Goal: Information Seeking & Learning: Learn about a topic

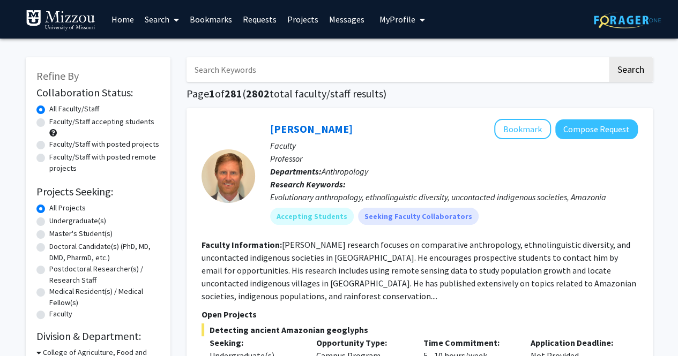
click at [419, 25] on span "My profile dropdown to access profile and logout" at bounding box center [420, 19] width 10 height 37
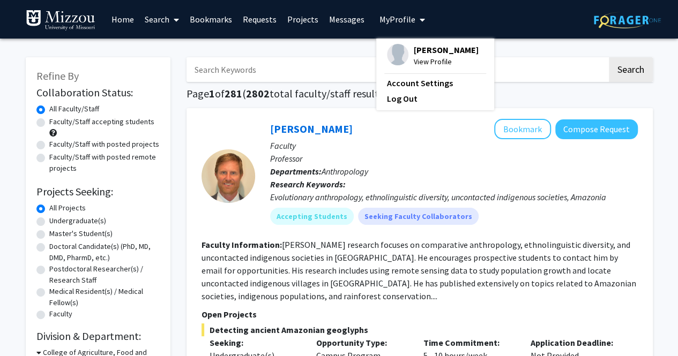
click at [416, 54] on span "[PERSON_NAME]" at bounding box center [446, 50] width 65 height 12
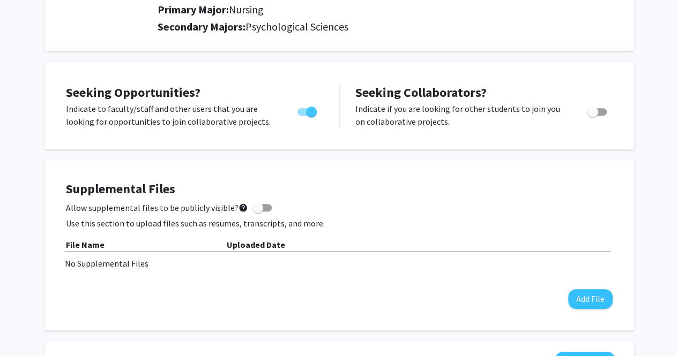
scroll to position [157, 0]
click at [596, 110] on span "Toggle" at bounding box center [592, 111] width 11 height 11
click at [592, 115] on input "Would you like to receive other student requests to work with you?" at bounding box center [592, 115] width 1 height 1
click at [597, 110] on span "Toggle" at bounding box center [601, 111] width 11 height 11
click at [592, 115] on input "Would you like to receive other student requests to work with you?" at bounding box center [592, 115] width 1 height 1
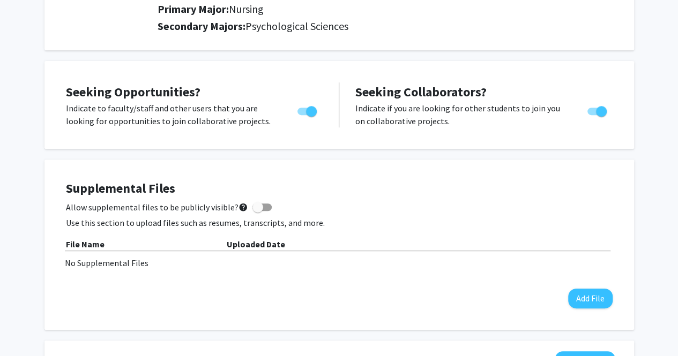
checkbox input "false"
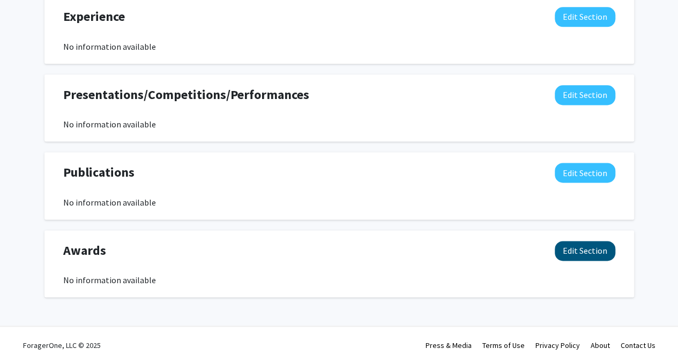
scroll to position [658, 0]
click at [580, 254] on button "Edit Section" at bounding box center [584, 251] width 61 height 20
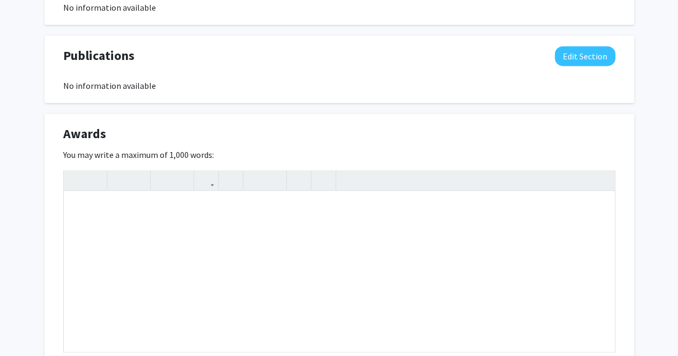
scroll to position [784, 0]
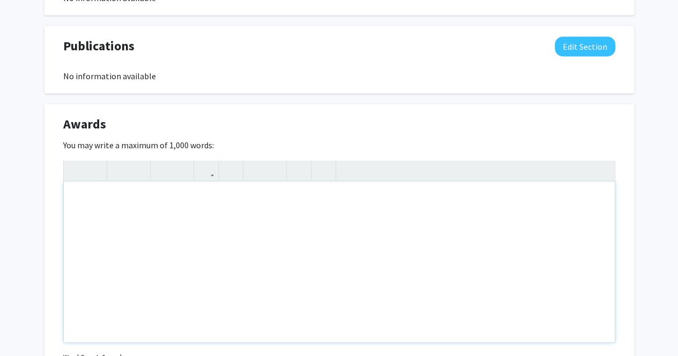
click at [377, 219] on div "Note to users with screen readers: Please deactivate our accessibility plugin f…" at bounding box center [339, 262] width 551 height 161
click at [105, 194] on div "Student Advancing" at bounding box center [339, 262] width 551 height 161
click at [213, 197] on div "Student Training for Advancing" at bounding box center [339, 262] width 551 height 161
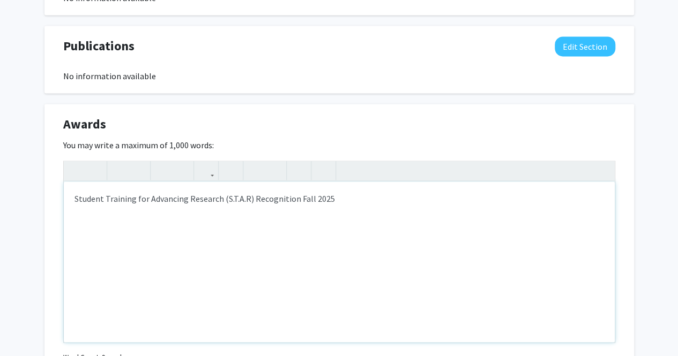
click at [295, 214] on div "Student Training for Advancing Research (S.T.A.R) Recognition Fall 2025" at bounding box center [339, 262] width 551 height 161
click at [288, 233] on div "Student Training for Advancing Research (S.T.A.R) Recognition Fall 2025" at bounding box center [339, 262] width 551 height 161
click at [393, 233] on div "Student Training for Advancing Research (S.T.A.R) Recognition Fall 2025" at bounding box center [339, 262] width 551 height 161
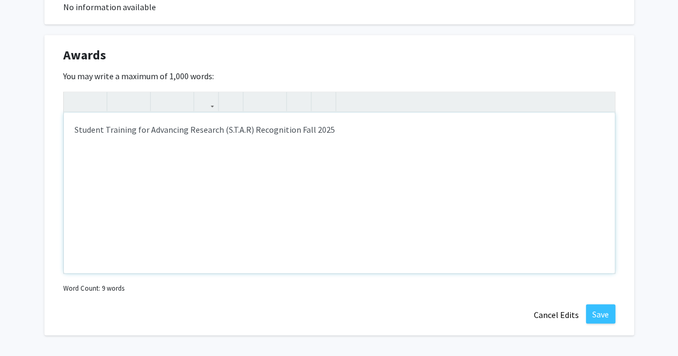
scroll to position [844, 0]
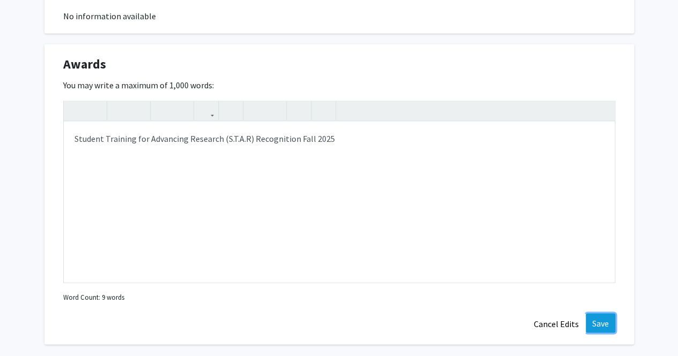
click at [611, 322] on button "Save" at bounding box center [600, 322] width 29 height 19
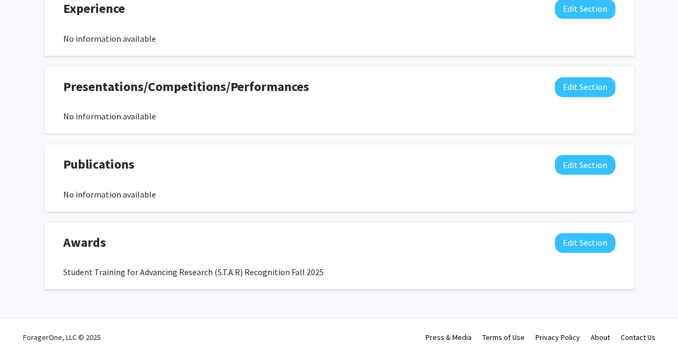
scroll to position [665, 0]
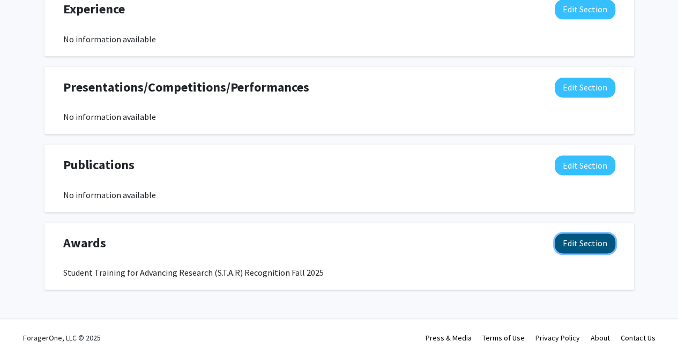
click at [584, 247] on button "Edit Section" at bounding box center [584, 244] width 61 height 20
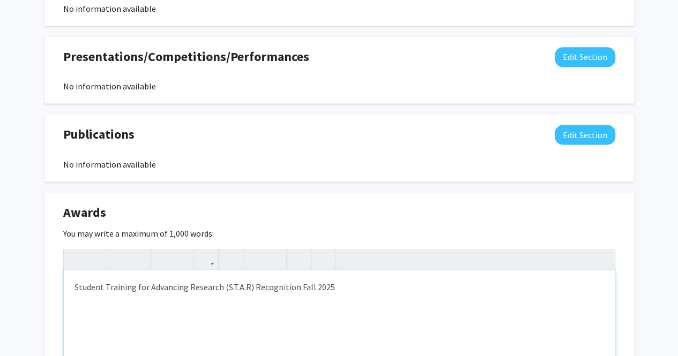
scroll to position [696, 0]
click at [250, 286] on div "Student Training for Advancing Research (S.T.A.R) Recognition Fall 2025" at bounding box center [339, 349] width 551 height 161
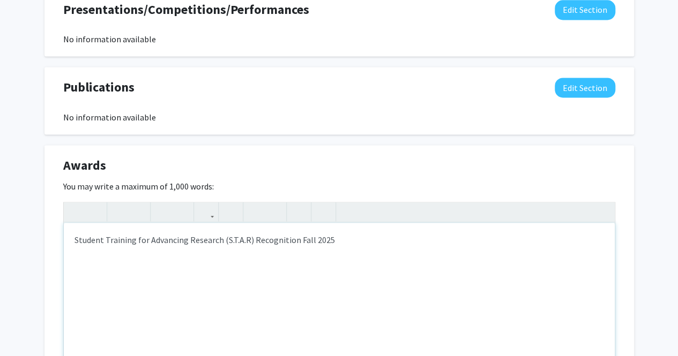
scroll to position [744, 0]
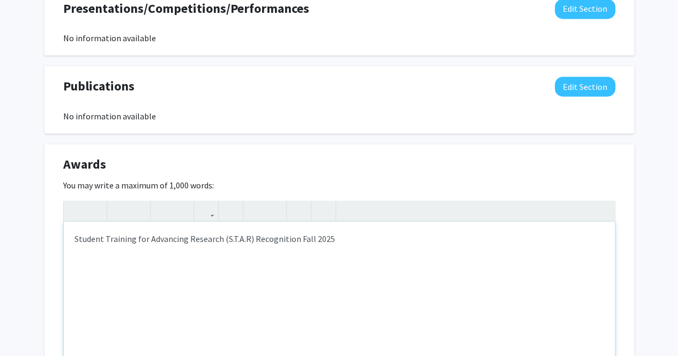
click at [249, 243] on div "Student Training for Advancing Research (S.T.A.R) Recognition Fall 2025" at bounding box center [339, 302] width 551 height 161
click at [290, 237] on div "Student Training for Advancing Research (S.T.A.R Recognition Fall 2025" at bounding box center [339, 302] width 551 height 161
click at [243, 242] on div "Student Training for Advancing Research (S.T.A.R Recognition) Fall 2025" at bounding box center [339, 302] width 551 height 161
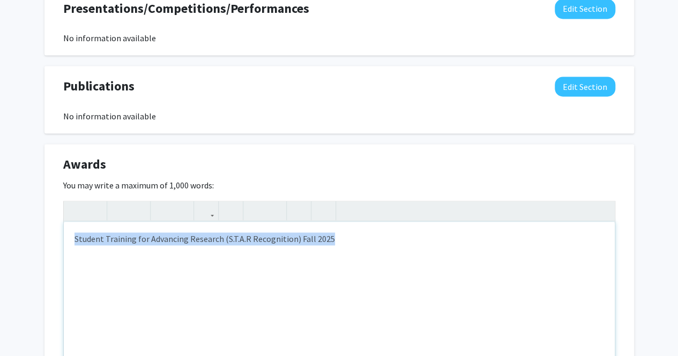
click at [243, 242] on div "Student Training for Advancing Research (S.T.A.R Recognition) Fall 2025" at bounding box center [339, 302] width 551 height 161
click at [245, 242] on div "Student Training for Advancing Research (S.T.A.R Recognition) Fall 2025" at bounding box center [339, 302] width 551 height 161
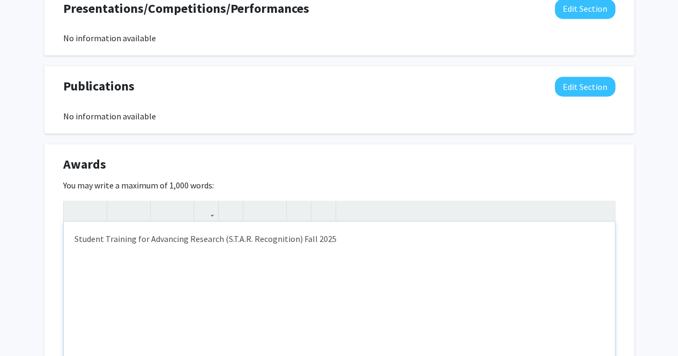
type textarea "Student Training for Advancing Research (S.T.A.R. Recognition) Fall 2025"
click at [343, 267] on div "Student Training for Advancing Research (S.T.A.R. Recognition) Fall 2025" at bounding box center [339, 302] width 551 height 161
click at [217, 238] on div "Student Training for Advancing Research (S.T.A.R. Recognition) Fall 2025" at bounding box center [339, 302] width 551 height 161
click at [297, 239] on div "Student Training for Advancing Research (S.T.A.R. Recognition) Fall 2025" at bounding box center [339, 302] width 551 height 161
click at [366, 246] on div "Student Training for Advancing Research (S.T.A.R. Recognition) Fall 2025" at bounding box center [339, 302] width 551 height 161
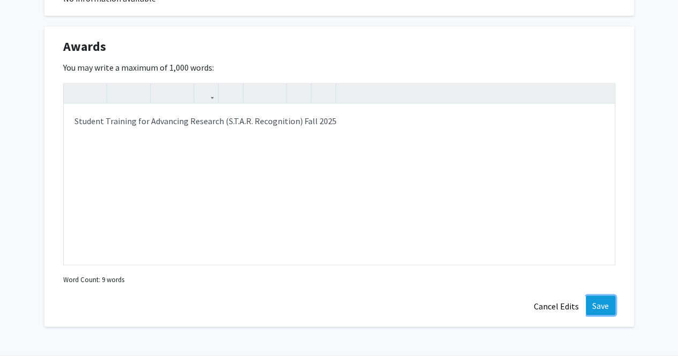
click at [590, 311] on button "Save" at bounding box center [600, 305] width 29 height 19
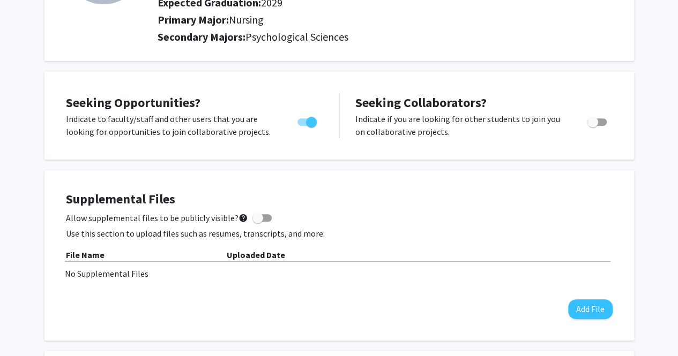
scroll to position [0, 0]
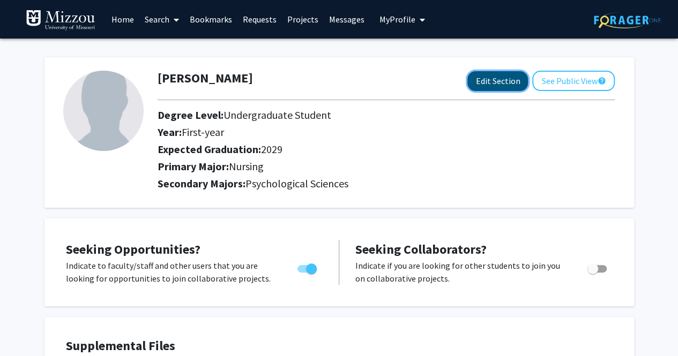
click at [501, 78] on button "Edit Section" at bounding box center [497, 81] width 61 height 20
select select "first-year"
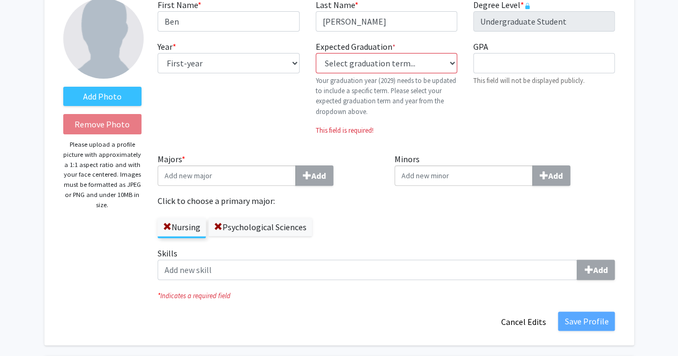
scroll to position [73, 0]
click at [440, 178] on input "Minors Add" at bounding box center [463, 175] width 138 height 20
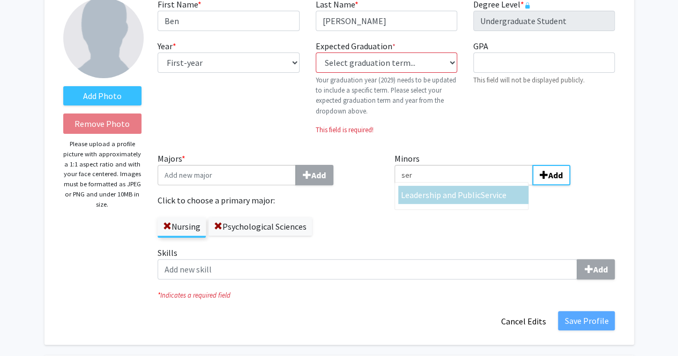
type input "ser"
click at [436, 198] on span "Leadership and Public" at bounding box center [441, 195] width 80 height 11
click at [436, 185] on input "ser" at bounding box center [463, 175] width 138 height 20
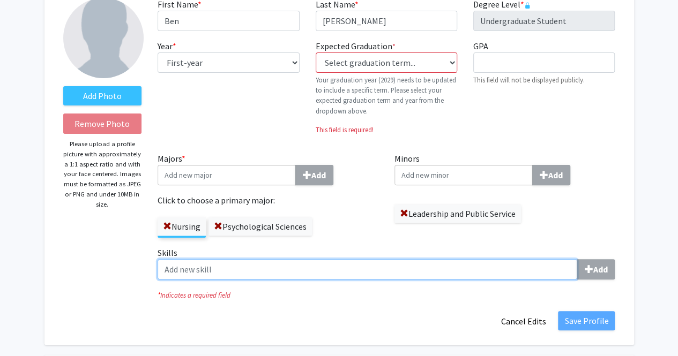
click at [544, 273] on input "Skills Add" at bounding box center [366, 269] width 419 height 20
type input "r"
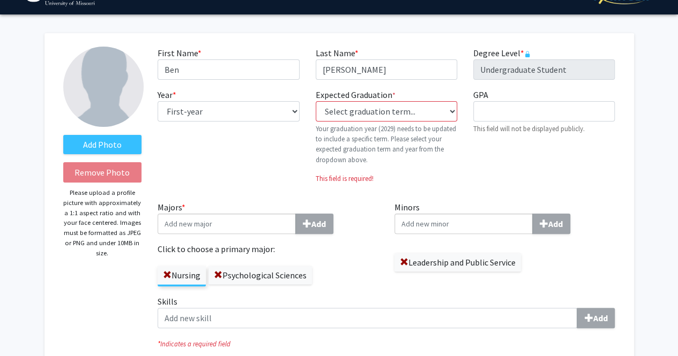
scroll to position [27, 0]
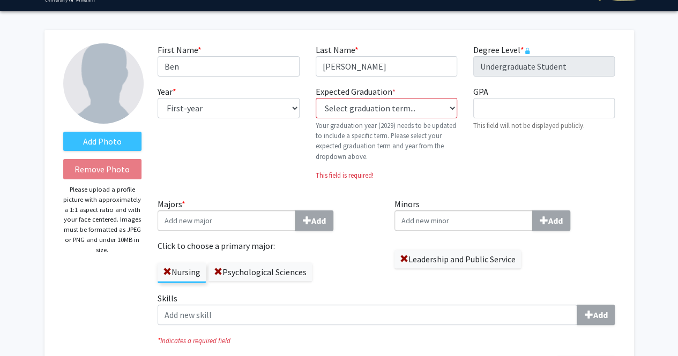
click at [433, 119] on fg-graduation-dropdown "Expected Graduation * required Select graduation term... Previous: 2029 (Please…" at bounding box center [386, 123] width 141 height 77
click at [448, 109] on select "Select graduation term... Previous: 2029 (Please select a specific term) Spring…" at bounding box center [386, 108] width 141 height 20
select select "46: spring_2029"
click at [316, 98] on select "Select graduation term... Previous: 2029 (Please select a specific term) Spring…" at bounding box center [386, 108] width 141 height 20
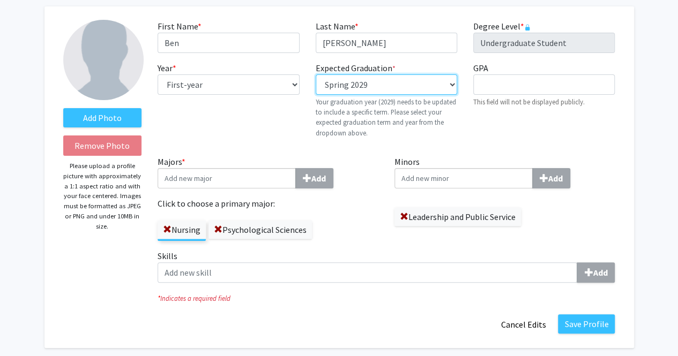
scroll to position [55, 0]
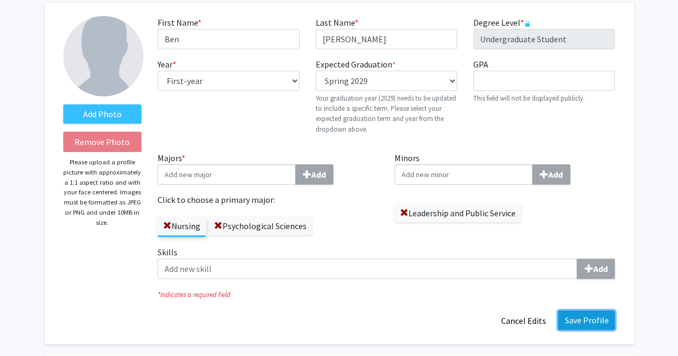
click at [605, 319] on button "Save Profile" at bounding box center [586, 320] width 57 height 19
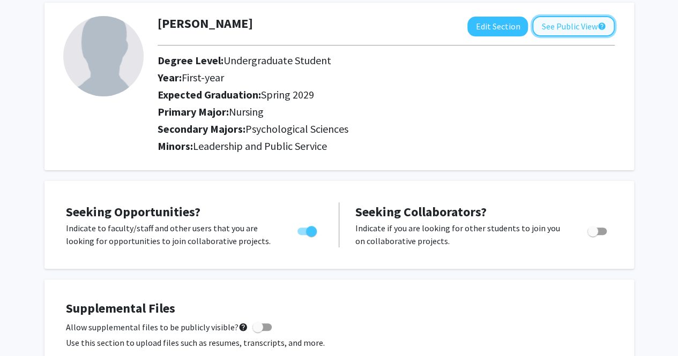
click at [556, 26] on button "See Public View help" at bounding box center [573, 26] width 82 height 20
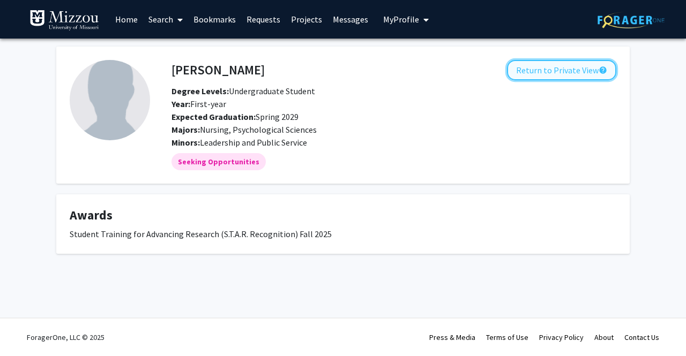
click at [556, 74] on button "Return to Private View help" at bounding box center [561, 70] width 109 height 20
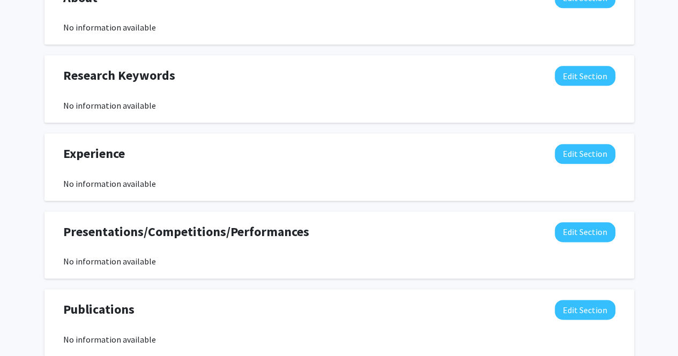
scroll to position [540, 0]
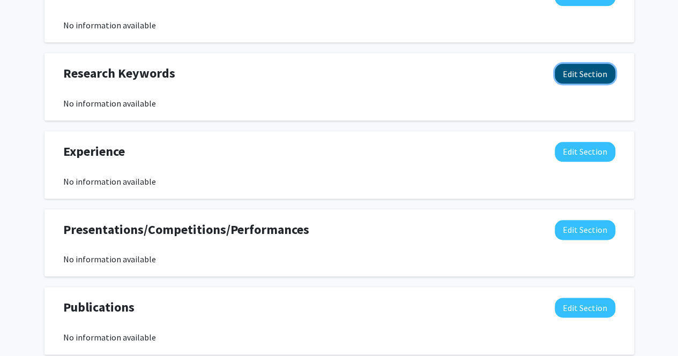
click at [575, 67] on button "Edit Section" at bounding box center [584, 74] width 61 height 20
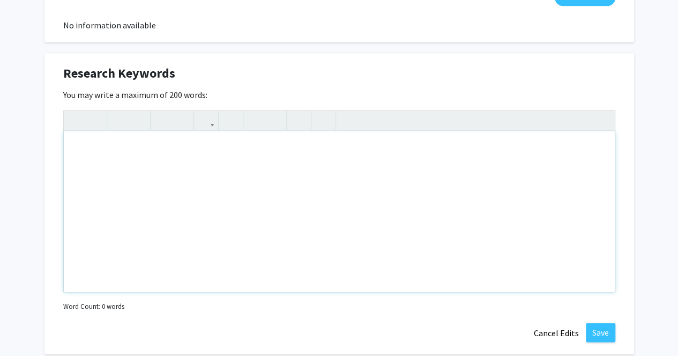
click at [281, 145] on div "Note to users with screen readers: Please deactivate our accessibility plugin f…" at bounding box center [339, 211] width 551 height 161
paste div "Note to users with screen readers: Please deactivate our accessibility plugin f…"
type textarea "<p>&nbsp;addiction studies, social psychology, relationships, family, actions, …"
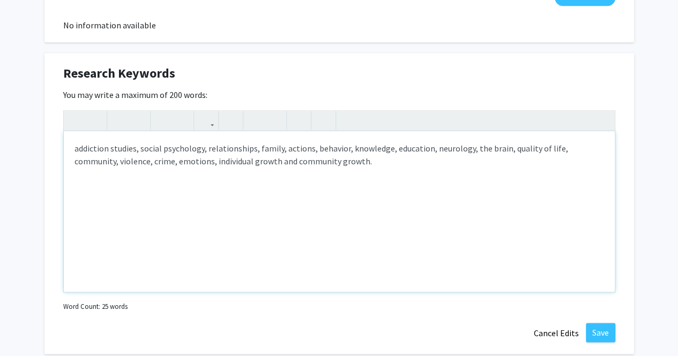
click at [81, 150] on p "addiction studies, social psychology, relationships, family, actions, behavior,…" at bounding box center [338, 155] width 529 height 26
click at [116, 151] on p "Addiction studies, social psychology, relationships, family, actions, behavior,…" at bounding box center [338, 155] width 529 height 26
click at [114, 151] on p "Addiction studies, social psychology, relationships, family, actions, behavior,…" at bounding box center [338, 155] width 529 height 26
click at [148, 150] on p "Addiction Studies, social psychology, relationships, family, actions, behavior,…" at bounding box center [338, 155] width 529 height 26
click at [145, 150] on p "Addiction Studies, social psychology, relationships, family, actions, behavior,…" at bounding box center [338, 155] width 529 height 26
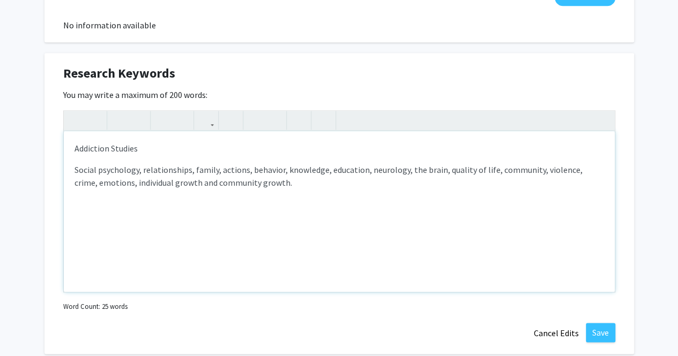
click at [102, 170] on p "Social psychology, relationships, family, actions, behavior, knowledge, educati…" at bounding box center [338, 176] width 529 height 26
click at [147, 170] on p "Social Psychology, relationships, family, actions, behavior, knowledge, educati…" at bounding box center [338, 176] width 529 height 26
click at [145, 169] on p "Social Psychology, relationships, family, actions, behavior, knowledge, educati…" at bounding box center [338, 176] width 529 height 26
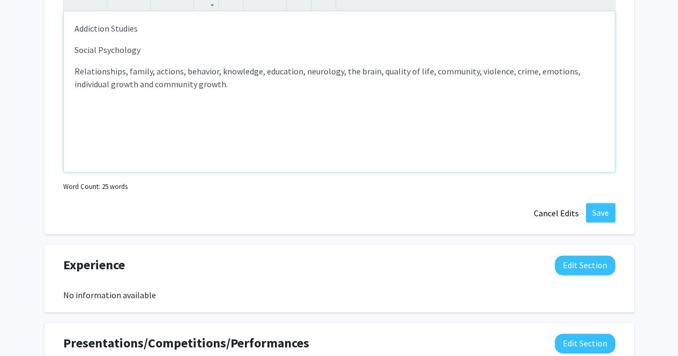
scroll to position [624, 0]
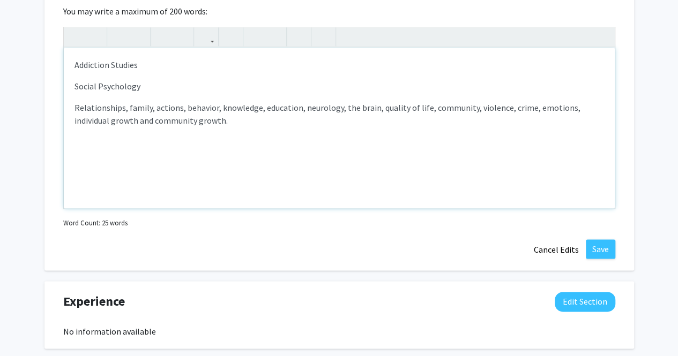
click at [130, 109] on span "Relationships, family, actions, behavior, knowledge, education, neurology, the …" at bounding box center [327, 114] width 506 height 24
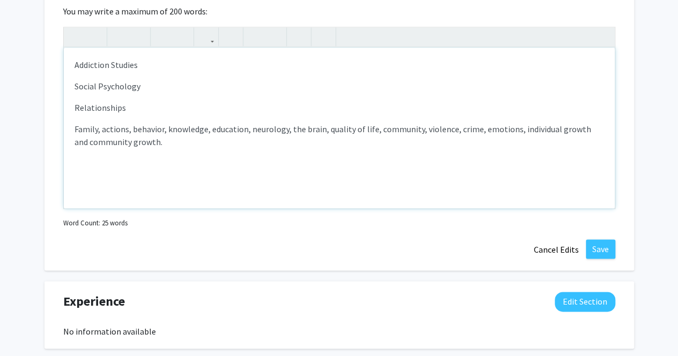
click at [104, 130] on span "Family, actions, behavior, knowledge, education, neurology, the brain, quality …" at bounding box center [332, 136] width 516 height 24
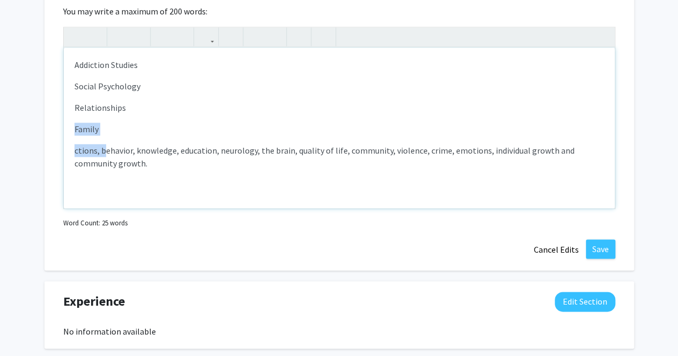
drag, startPoint x: 104, startPoint y: 150, endPoint x: 69, endPoint y: 134, distance: 39.1
click at [69, 134] on div "Addiction Studies Social Psychology Relationships Family ctions, behavior, know…" at bounding box center [339, 128] width 551 height 161
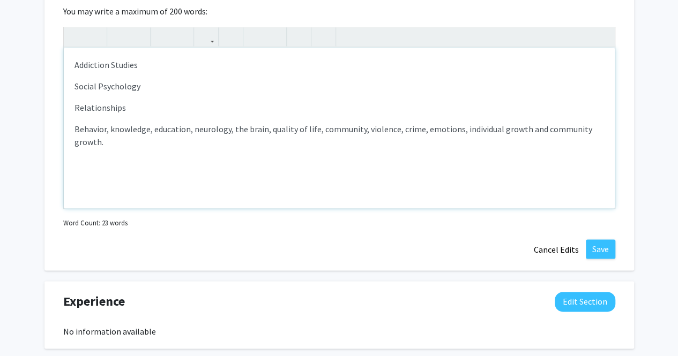
click at [106, 130] on span "Behavior, knowledge, education, neurology, the brain, quality of life, communit…" at bounding box center [332, 136] width 517 height 24
drag, startPoint x: 105, startPoint y: 128, endPoint x: 197, endPoint y: 129, distance: 92.1
click at [197, 129] on span "Behavior, knowledge, education, neurology, the brain, quality of life, communit…" at bounding box center [332, 136] width 517 height 24
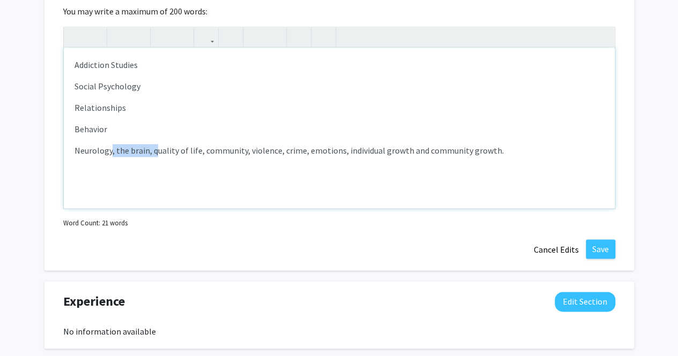
drag, startPoint x: 111, startPoint y: 151, endPoint x: 153, endPoint y: 151, distance: 42.3
click at [153, 151] on span "Neurology, the brain, quality of life, community, violence, crime, emotions, in…" at bounding box center [288, 150] width 429 height 11
click at [110, 151] on span "NeurologyQuality of life, community, violence, crime, emotions, individual grow…" at bounding box center [269, 150] width 390 height 11
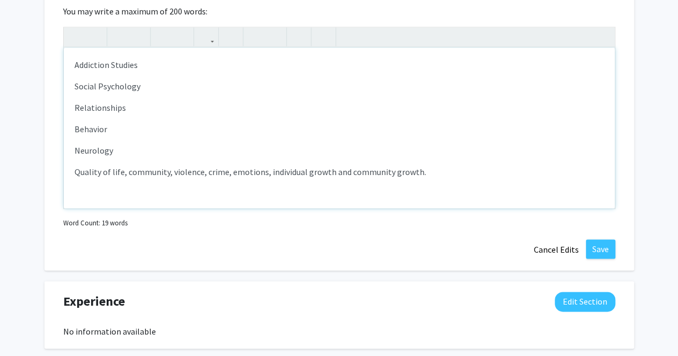
click at [108, 171] on span "Quality of life, community, violence, crime, emotions, individual growth and co…" at bounding box center [249, 172] width 351 height 11
click at [107, 171] on span "Quality of life, community, violence, crime, emotions, individual growth and co…" at bounding box center [249, 172] width 351 height 11
click at [114, 173] on span "Quality Of life, community, violence, crime, emotions, individual growth and co…" at bounding box center [250, 172] width 352 height 11
drag, startPoint x: 124, startPoint y: 173, endPoint x: 234, endPoint y: 179, distance: 110.0
click at [234, 179] on div "Addiction Studies Social Psychology Relationships Behavior Neurology Quality Of…" at bounding box center [339, 128] width 551 height 161
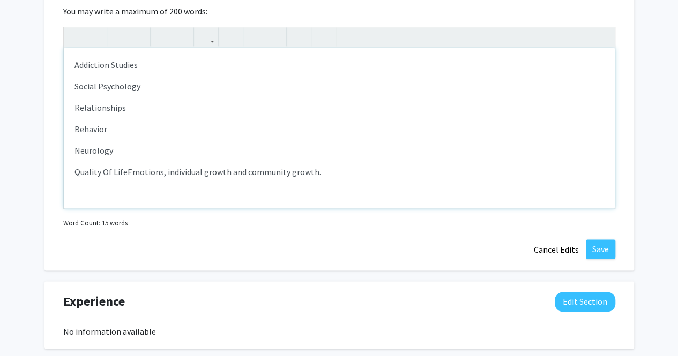
click at [123, 172] on span "Quality Of LifeEmotions, individual growth and community growth." at bounding box center [197, 172] width 246 height 11
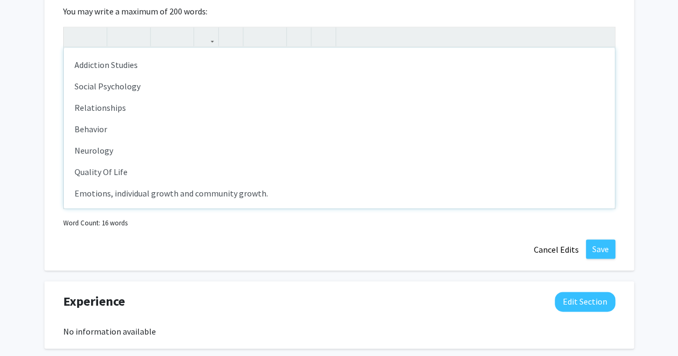
click at [117, 170] on span "Quality Of Life" at bounding box center [100, 172] width 53 height 11
click at [144, 173] on p "Quality Of Life" at bounding box center [338, 172] width 529 height 13
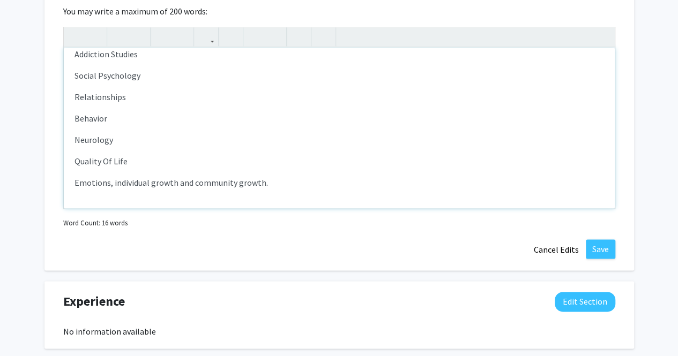
click at [113, 183] on span "Emotions, individual growth and community growth." at bounding box center [170, 182] width 193 height 11
click at [115, 204] on span "Individual growth and community growth." at bounding box center [151, 203] width 154 height 11
click at [160, 202] on span "Individual Growth and community growth." at bounding box center [151, 203] width 154 height 11
click at [202, 205] on span "Individual Growth and Community growth." at bounding box center [151, 203] width 155 height 11
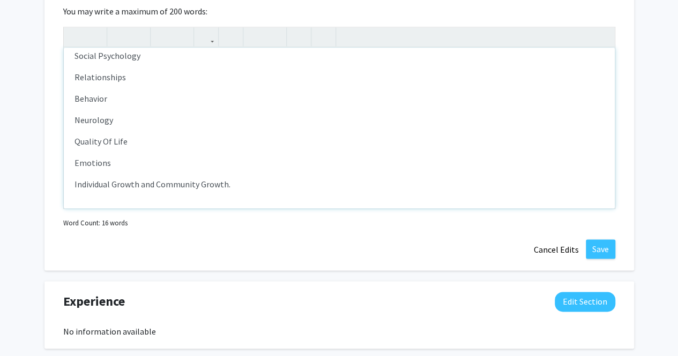
scroll to position [32, 0]
click at [75, 100] on span "Behavior" at bounding box center [90, 97] width 33 height 11
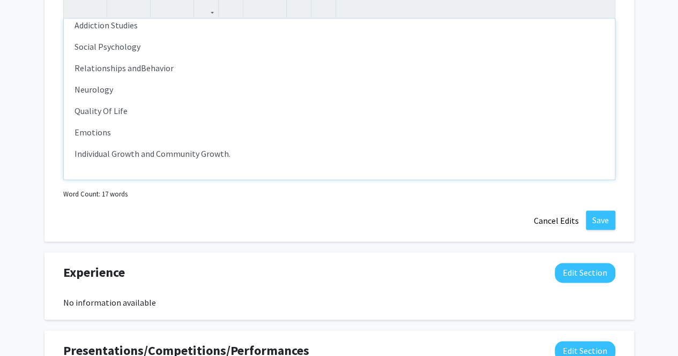
scroll to position [0, 0]
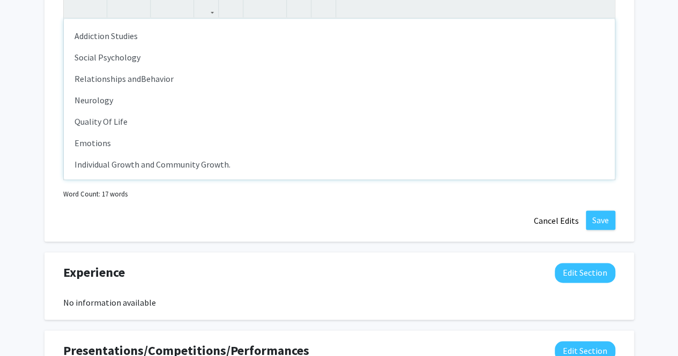
click at [73, 36] on div "Addiction Studies Social Psychology Relationships and Behavior Neurology Qualit…" at bounding box center [339, 99] width 551 height 161
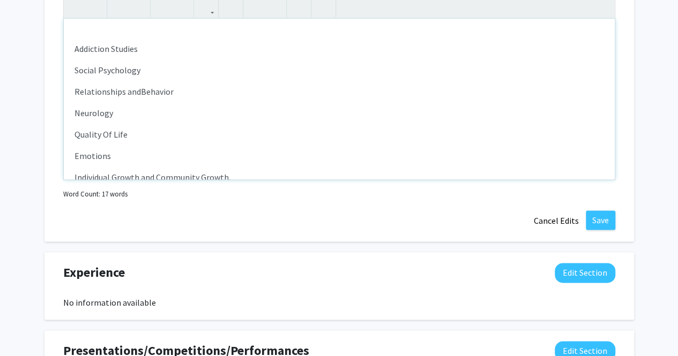
click at [73, 36] on div "Addiction Studies Social Psychology Relationships and Behavior Neurology Qualit…" at bounding box center [339, 99] width 551 height 161
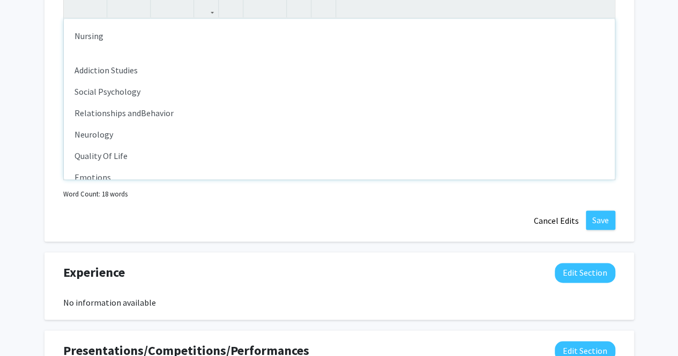
type textarea "<p>Nursing</p><p><p>Addiction Studies</p><p>Social Psychology</p><p><span style…"
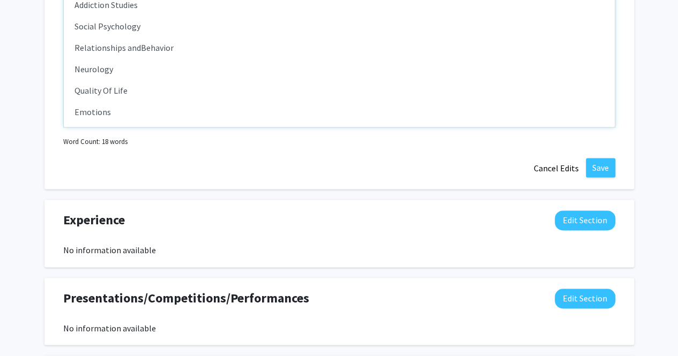
scroll to position [705, 0]
click at [590, 159] on button "Save" at bounding box center [600, 167] width 29 height 19
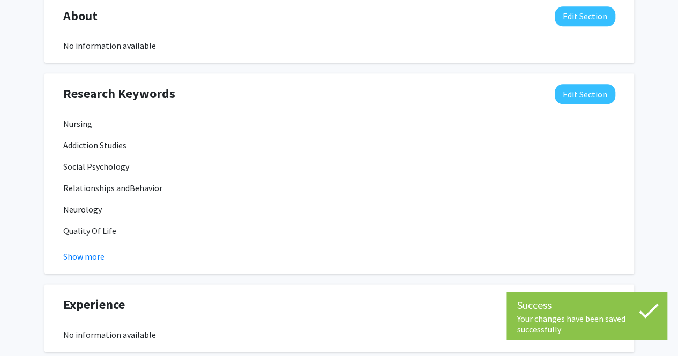
scroll to position [520, 0]
click at [77, 256] on button "Show more" at bounding box center [83, 256] width 41 height 13
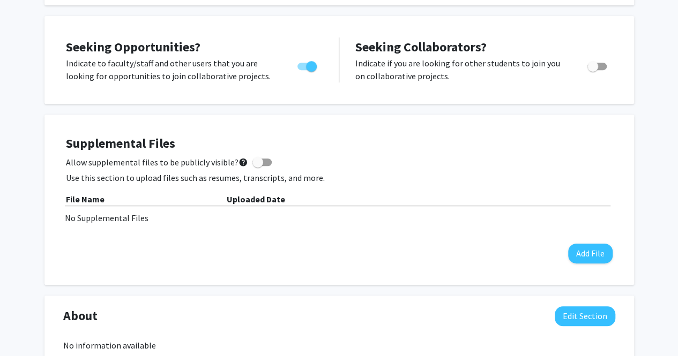
scroll to position [0, 0]
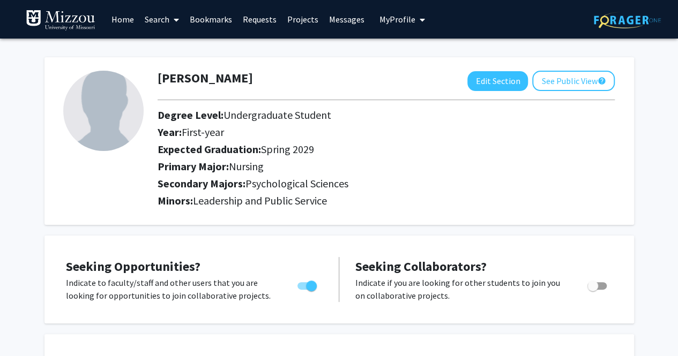
click at [162, 25] on link "Search" at bounding box center [161, 19] width 45 height 37
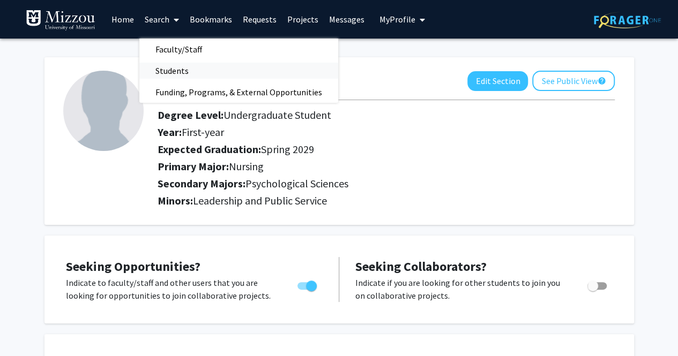
click at [171, 67] on span "Students" at bounding box center [171, 70] width 65 height 21
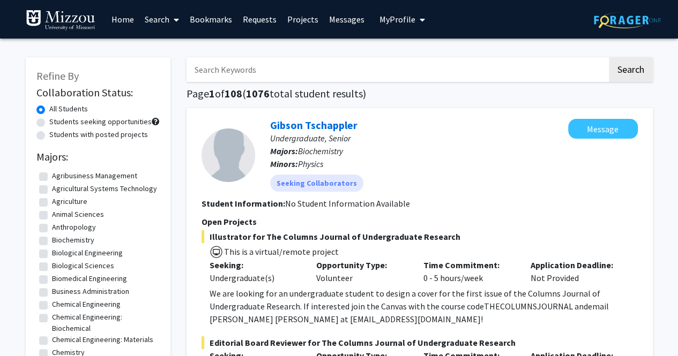
click at [241, 69] on input "Search Keywords" at bounding box center [396, 69] width 421 height 25
click at [609, 57] on button "Search" at bounding box center [631, 69] width 44 height 25
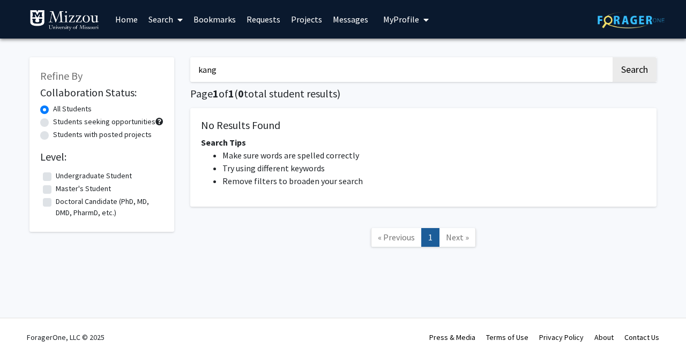
click at [241, 69] on input "kang" at bounding box center [400, 69] width 421 height 25
click at [244, 71] on input "kang" at bounding box center [400, 69] width 421 height 25
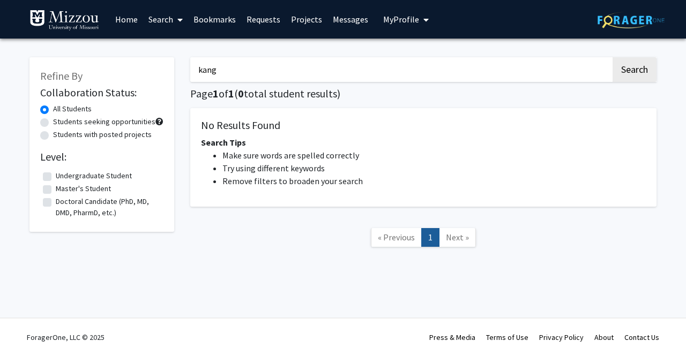
click at [244, 71] on input "kang" at bounding box center [400, 69] width 421 height 25
type input "g"
click at [612, 57] on button "Search" at bounding box center [634, 69] width 44 height 25
click at [47, 171] on fg-checkbox "Undergraduate Student Undergraduate Student" at bounding box center [102, 176] width 118 height 13
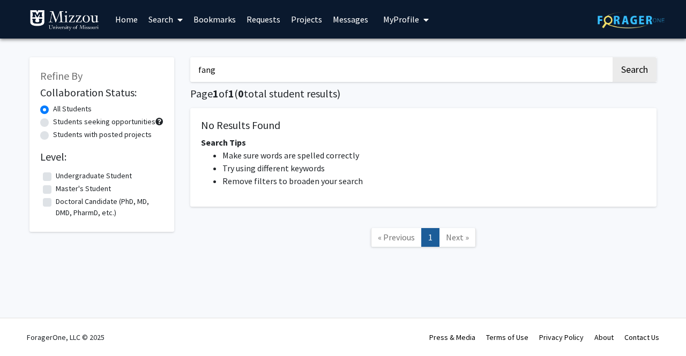
click at [247, 80] on input "fang" at bounding box center [400, 69] width 421 height 25
drag, startPoint x: 245, startPoint y: 78, endPoint x: 179, endPoint y: 81, distance: 66.5
click at [179, 81] on div "Refine By Collaboration Status: All Students Students seeking opportunities Stu…" at bounding box center [342, 158] width 643 height 222
type input "[PERSON_NAME]"
click at [612, 57] on button "Search" at bounding box center [634, 69] width 44 height 25
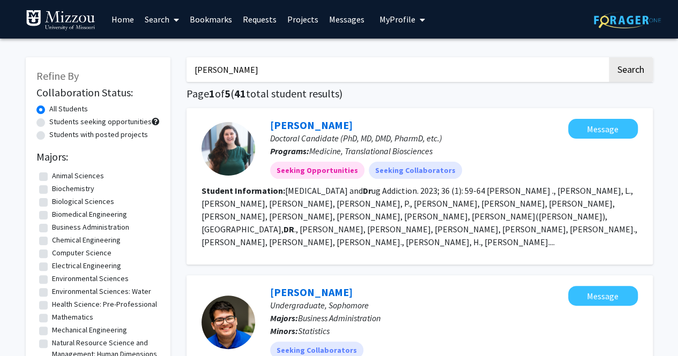
click at [49, 125] on label "Students seeking opportunities" at bounding box center [100, 121] width 102 height 11
click at [49, 123] on input "Students seeking opportunities" at bounding box center [52, 119] width 7 height 7
radio input "true"
click at [49, 134] on label "Students with posted projects" at bounding box center [98, 134] width 99 height 11
click at [49, 134] on input "Students with posted projects" at bounding box center [52, 132] width 7 height 7
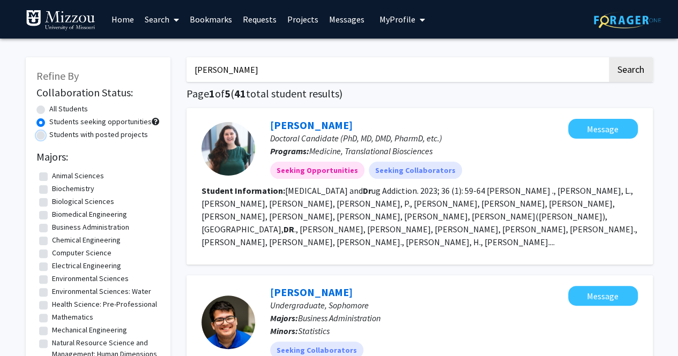
radio input "true"
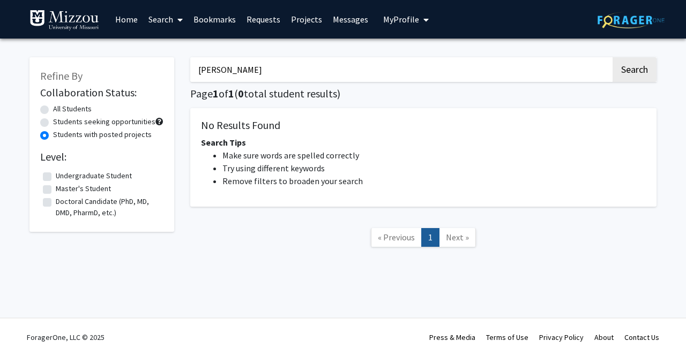
click at [53, 113] on label "All Students" at bounding box center [72, 108] width 39 height 11
click at [53, 110] on input "All Students" at bounding box center [56, 106] width 7 height 7
radio input "true"
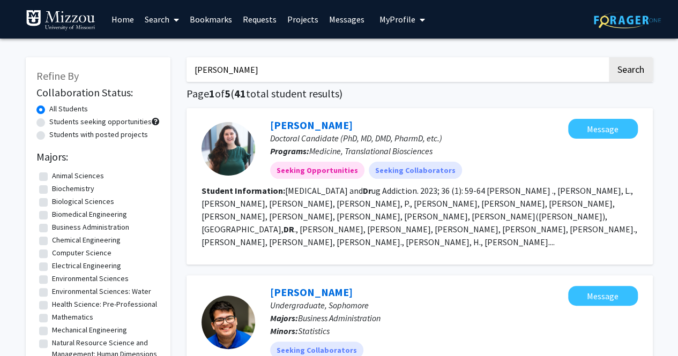
drag, startPoint x: 267, startPoint y: 63, endPoint x: 166, endPoint y: 71, distance: 101.5
type input "[PERSON_NAME]"
click at [609, 57] on button "Search" at bounding box center [631, 69] width 44 height 25
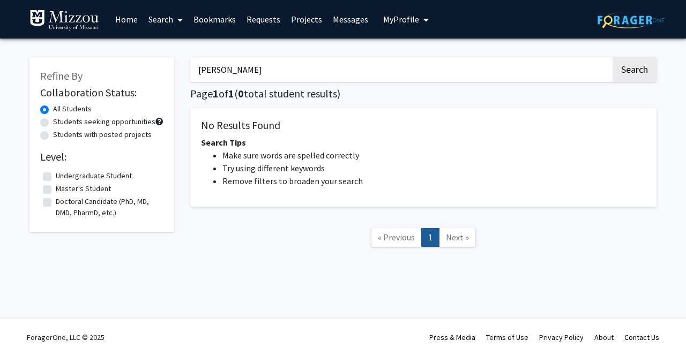
click at [215, 68] on input "[PERSON_NAME]" at bounding box center [400, 69] width 421 height 25
drag, startPoint x: 273, startPoint y: 69, endPoint x: 191, endPoint y: 68, distance: 82.0
click at [191, 68] on input "[PERSON_NAME]" at bounding box center [400, 69] width 421 height 25
click at [169, 31] on link "Search" at bounding box center [165, 19] width 45 height 37
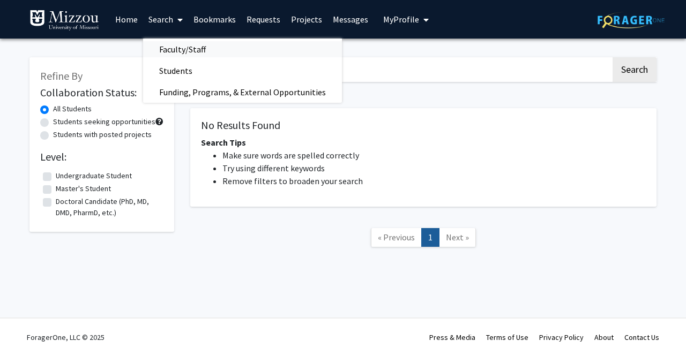
click at [181, 49] on span "Faculty/Staff" at bounding box center [182, 49] width 79 height 21
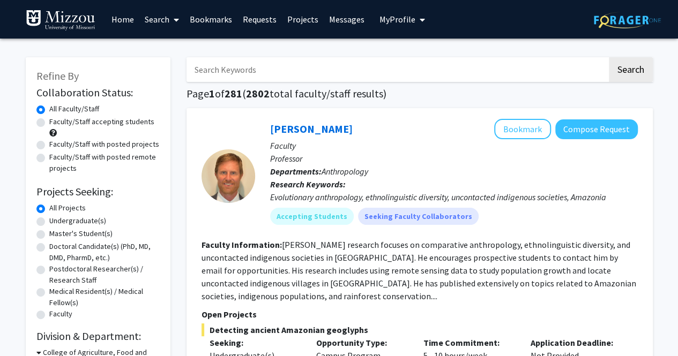
click at [211, 70] on input "Search Keywords" at bounding box center [396, 69] width 421 height 25
type input "fang"
click at [609, 57] on button "Search" at bounding box center [631, 69] width 44 height 25
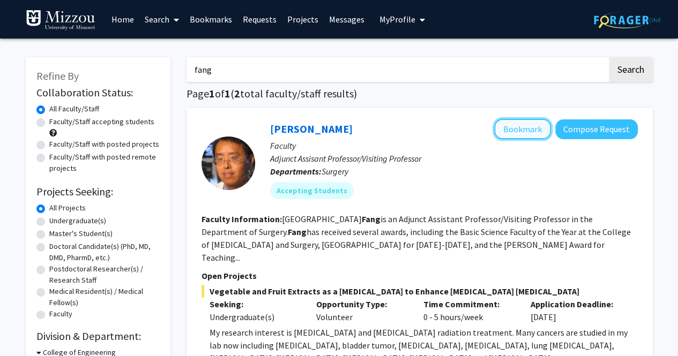
click at [519, 129] on button "Bookmark" at bounding box center [522, 129] width 57 height 20
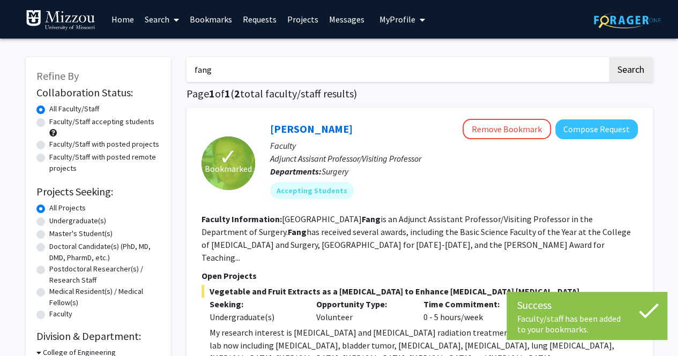
click at [304, 75] on input "fang" at bounding box center [396, 69] width 421 height 25
click at [312, 132] on link "[PERSON_NAME]" at bounding box center [311, 128] width 82 height 13
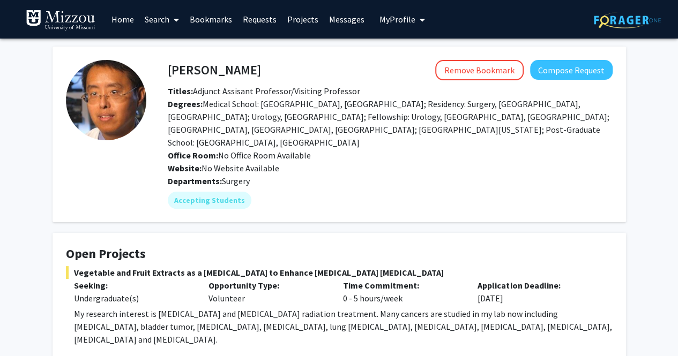
click at [176, 19] on icon at bounding box center [176, 20] width 5 height 9
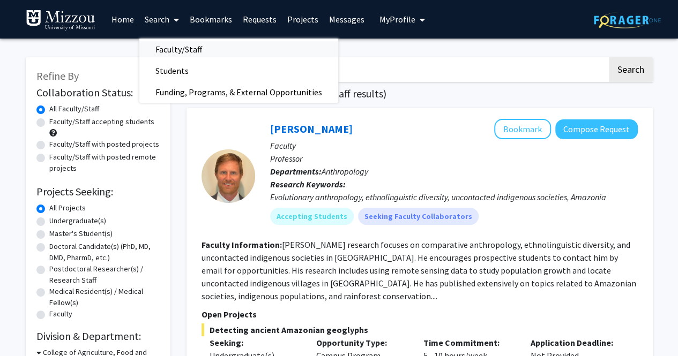
click at [177, 48] on span "Faculty/Staff" at bounding box center [178, 49] width 79 height 21
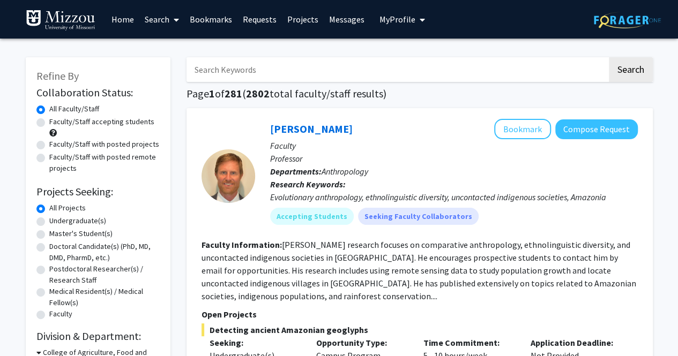
click at [286, 65] on input "Search Keywords" at bounding box center [396, 69] width 421 height 25
type input "[PERSON_NAME]"
click at [609, 57] on button "Search" at bounding box center [631, 69] width 44 height 25
click at [315, 80] on input "[PERSON_NAME]" at bounding box center [396, 69] width 421 height 25
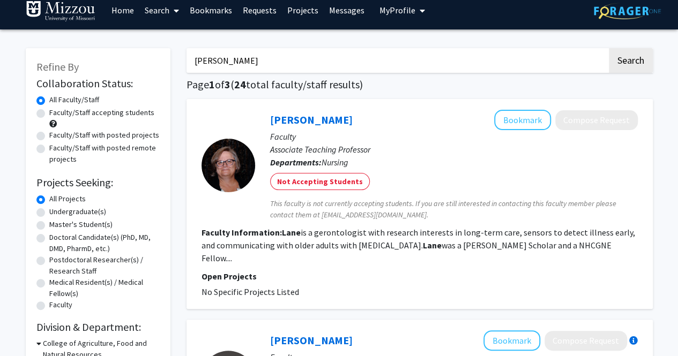
scroll to position [7, 0]
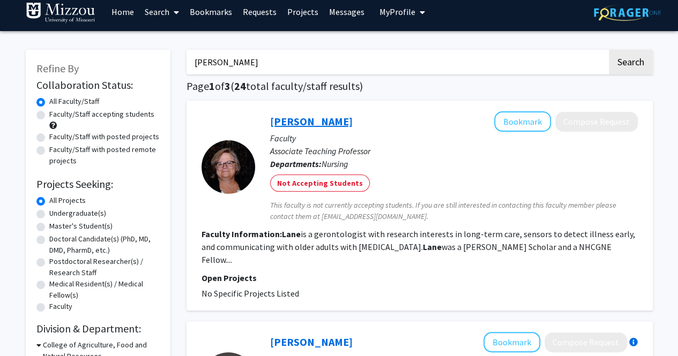
click at [291, 127] on link "[PERSON_NAME]" at bounding box center [311, 121] width 82 height 13
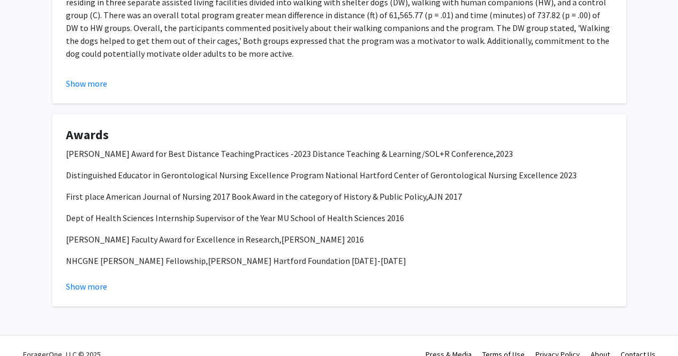
scroll to position [453, 0]
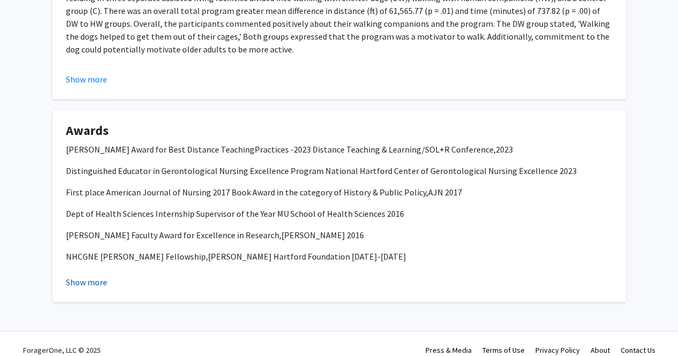
click at [89, 276] on button "Show more" at bounding box center [86, 282] width 41 height 13
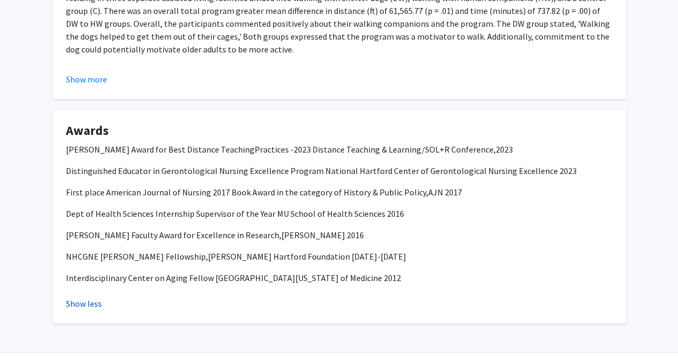
scroll to position [464, 0]
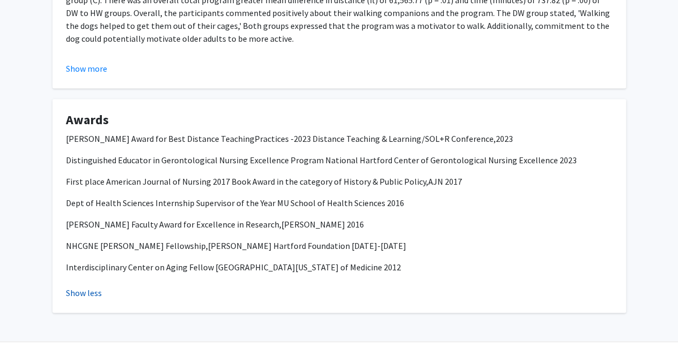
click at [82, 287] on button "Show less" at bounding box center [84, 293] width 36 height 13
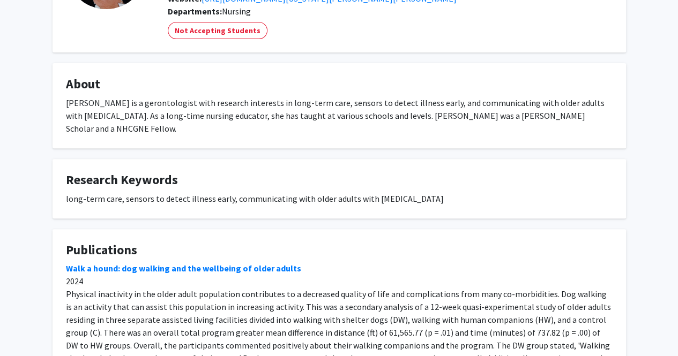
scroll to position [0, 0]
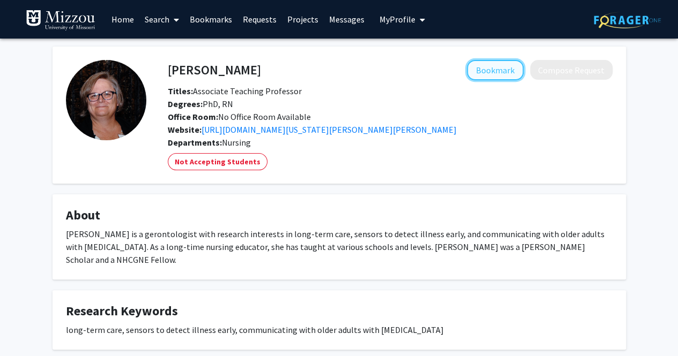
click at [501, 71] on button "Bookmark" at bounding box center [495, 70] width 57 height 20
click at [167, 20] on link "Search" at bounding box center [161, 19] width 45 height 37
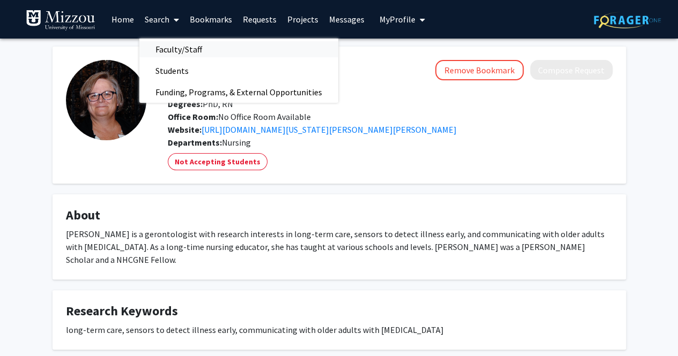
click at [177, 51] on span "Faculty/Staff" at bounding box center [178, 49] width 79 height 21
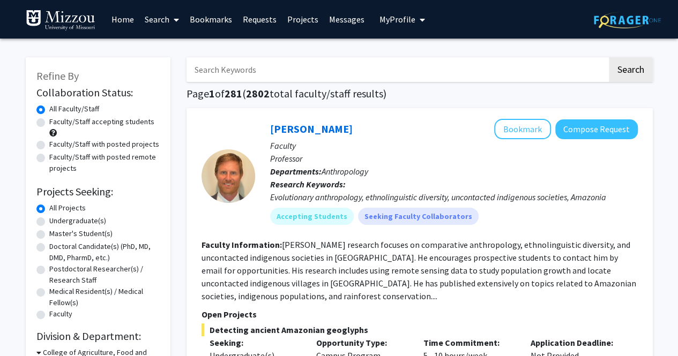
click at [223, 66] on input "Search Keywords" at bounding box center [396, 69] width 421 height 25
type input "psychology"
click at [609, 57] on button "Search" at bounding box center [631, 69] width 44 height 25
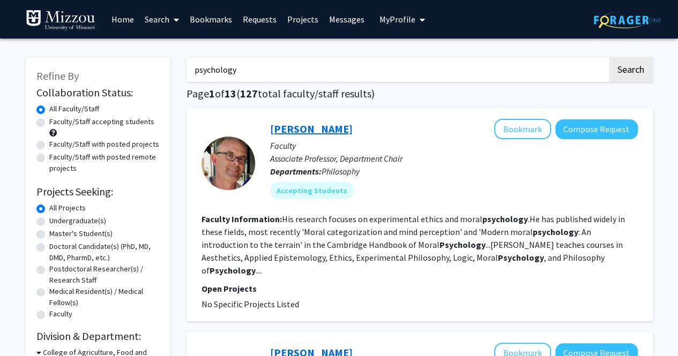
click at [312, 130] on link "[PERSON_NAME]" at bounding box center [311, 128] width 82 height 13
click at [234, 72] on input "psychology" at bounding box center [396, 69] width 421 height 25
drag, startPoint x: 289, startPoint y: 70, endPoint x: 184, endPoint y: 70, distance: 105.0
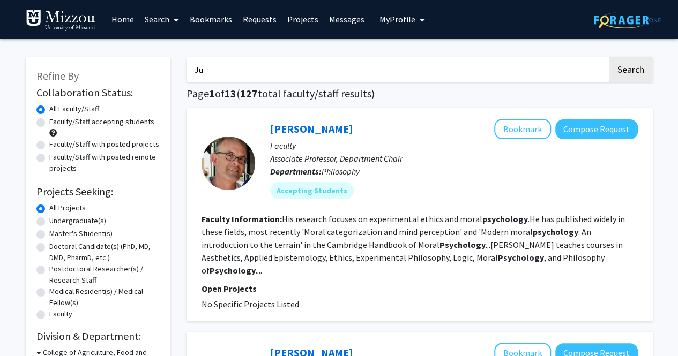
paste input "[PERSON_NAME]"
type input "[PERSON_NAME]"
click at [609, 57] on button "Search" at bounding box center [631, 69] width 44 height 25
click at [617, 66] on button "Search" at bounding box center [631, 69] width 44 height 25
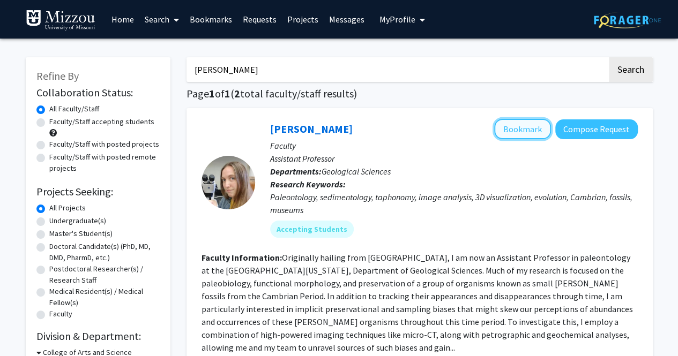
click at [522, 127] on button "Bookmark" at bounding box center [522, 129] width 57 height 20
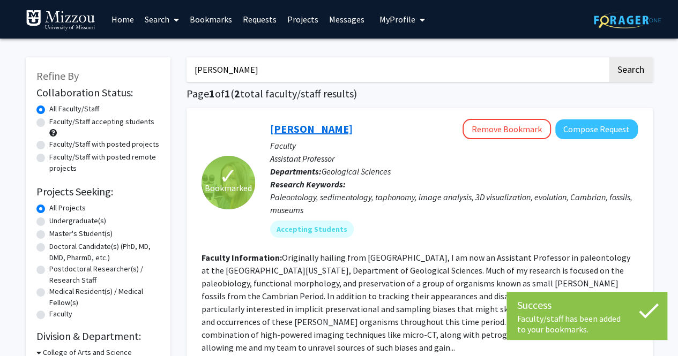
click at [324, 127] on link "[PERSON_NAME]" at bounding box center [311, 128] width 82 height 13
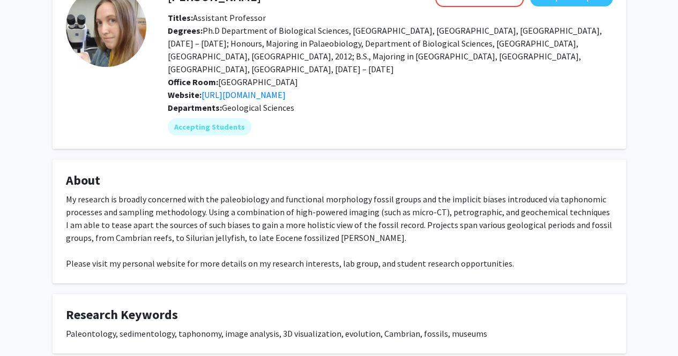
scroll to position [73, 0]
click at [286, 90] on link "[URL][DOMAIN_NAME]" at bounding box center [243, 95] width 84 height 11
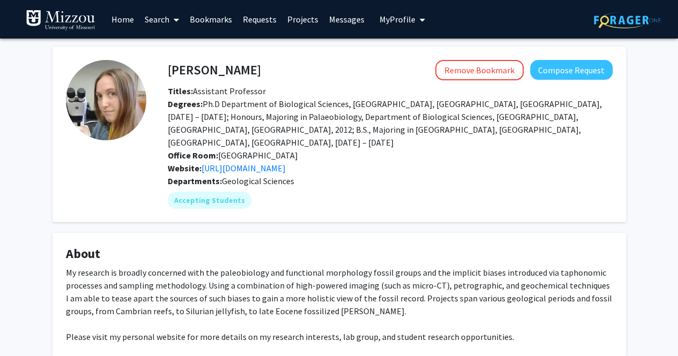
click at [181, 19] on link "Search" at bounding box center [161, 19] width 45 height 37
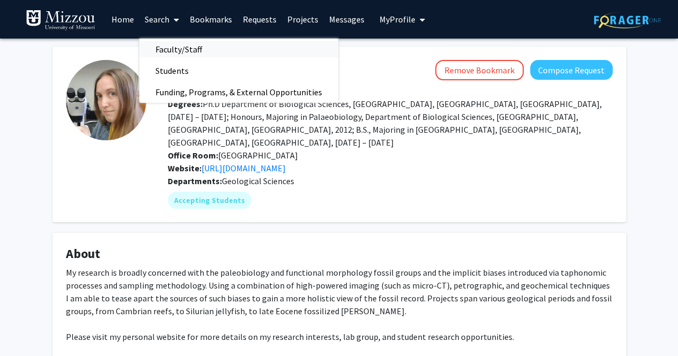
click at [190, 51] on span "Faculty/Staff" at bounding box center [178, 49] width 79 height 21
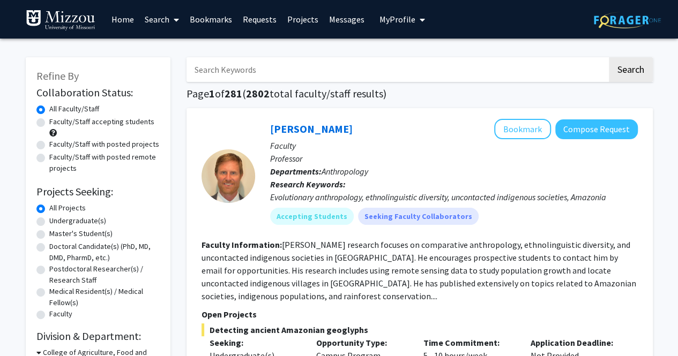
click at [222, 66] on input "Search Keywords" at bounding box center [396, 69] width 421 height 25
click at [609, 57] on button "Search" at bounding box center [631, 69] width 44 height 25
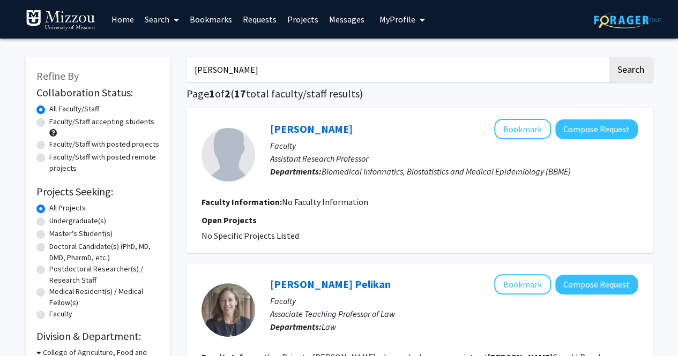
click at [264, 73] on input "[PERSON_NAME]" at bounding box center [396, 69] width 421 height 25
drag, startPoint x: 279, startPoint y: 78, endPoint x: 150, endPoint y: 72, distance: 129.2
type input "Journalism"
click at [609, 57] on button "Search" at bounding box center [631, 69] width 44 height 25
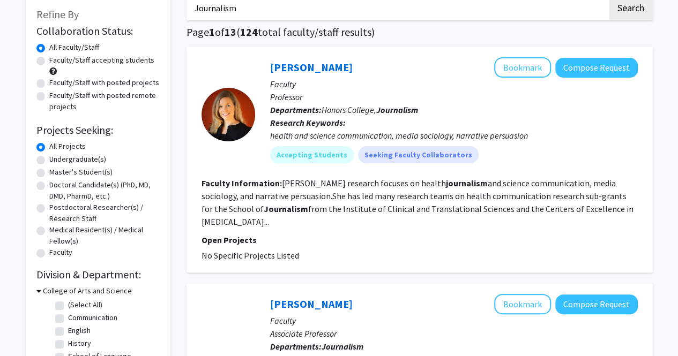
scroll to position [61, 0]
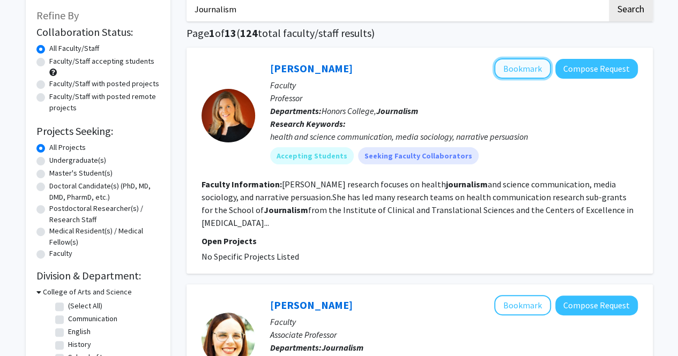
click at [514, 77] on button "Bookmark" at bounding box center [522, 68] width 57 height 20
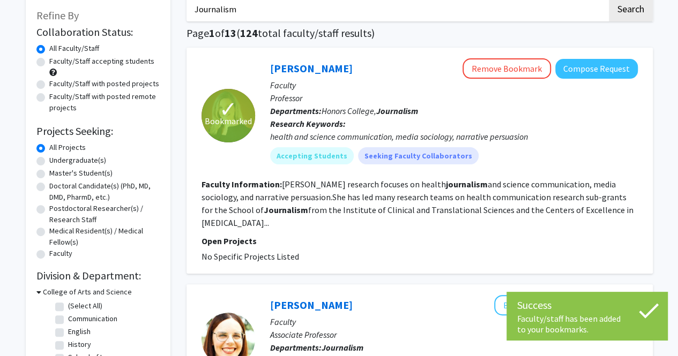
scroll to position [0, 0]
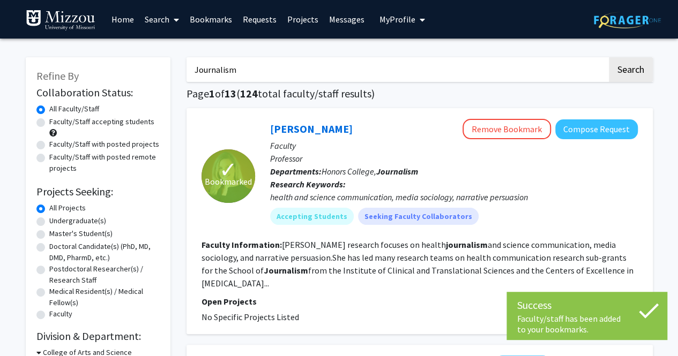
click at [405, 21] on span "My Profile" at bounding box center [397, 19] width 36 height 11
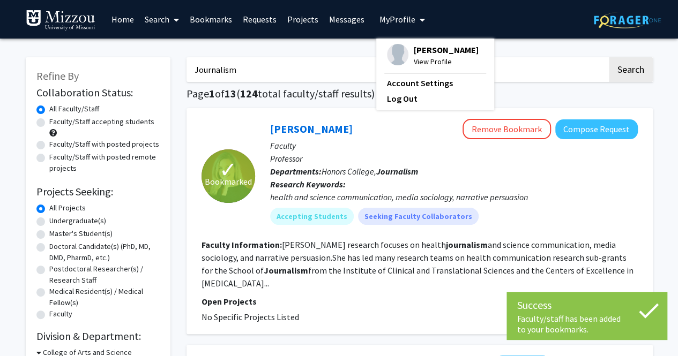
click at [415, 59] on span "View Profile" at bounding box center [446, 62] width 65 height 12
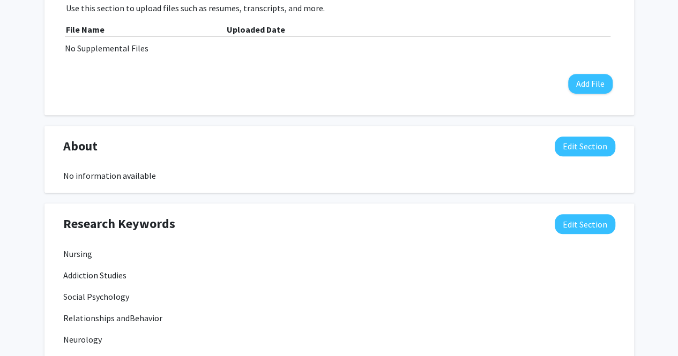
scroll to position [423, 0]
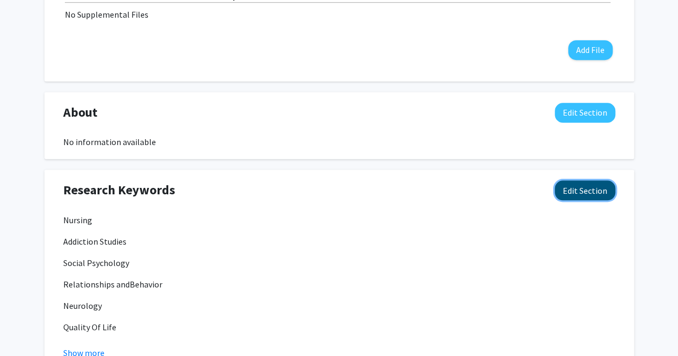
click at [590, 187] on button "Edit Section" at bounding box center [584, 191] width 61 height 20
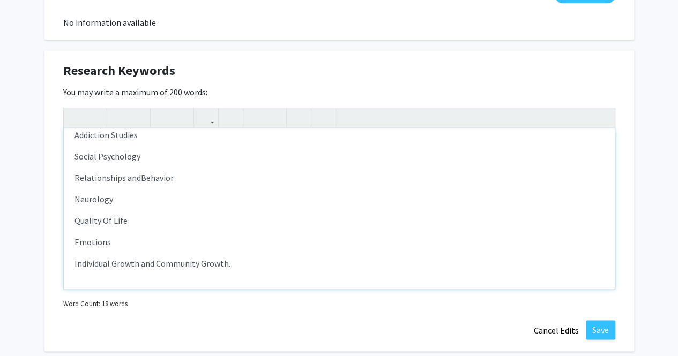
scroll to position [543, 0]
click at [292, 265] on p "Individual Growth and Community Growth." at bounding box center [338, 263] width 529 height 13
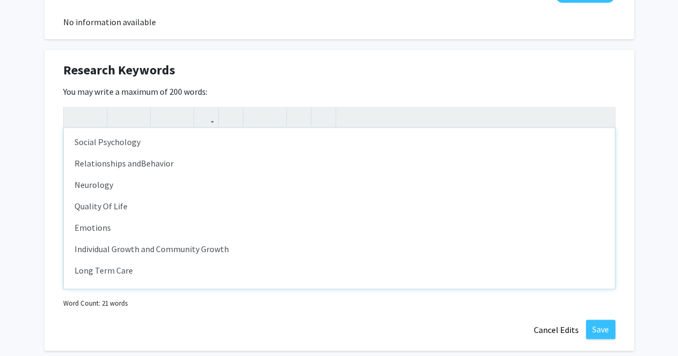
scroll to position [55, 0]
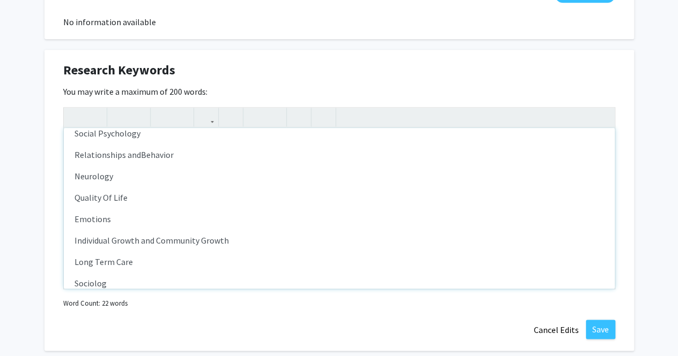
type textarea "<p>Nursing</p><p>Addiction Studies</p><p>Social Psychology</p><p><span>Relation…"
click at [602, 326] on button "Save" at bounding box center [600, 329] width 29 height 19
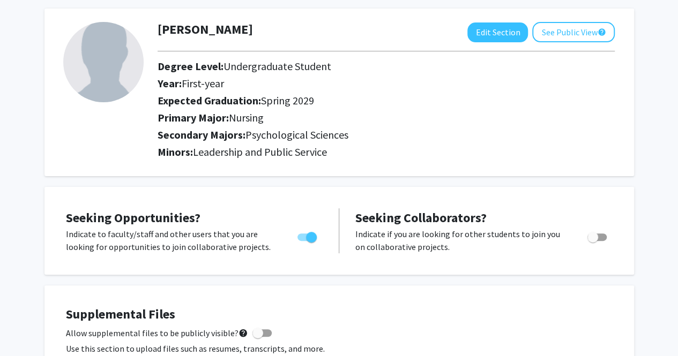
scroll to position [0, 0]
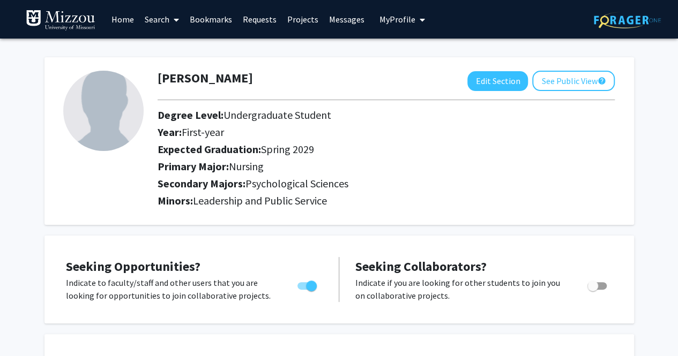
click at [176, 16] on icon at bounding box center [176, 20] width 5 height 9
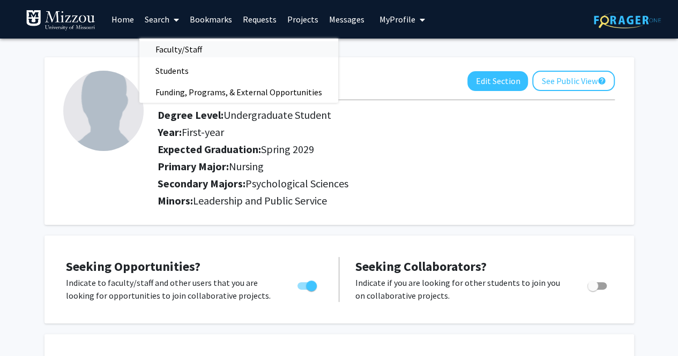
click at [184, 47] on span "Faculty/Staff" at bounding box center [178, 49] width 79 height 21
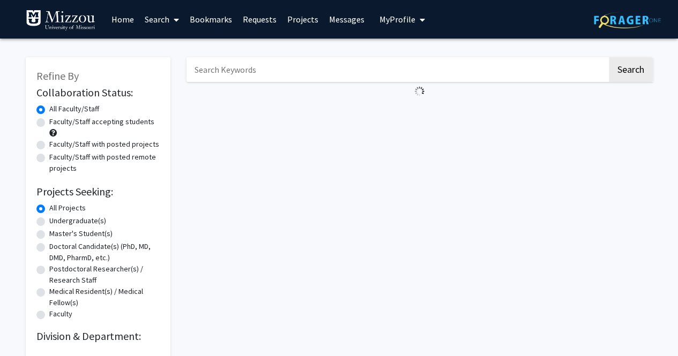
click at [269, 73] on input "Search Keywords" at bounding box center [396, 69] width 421 height 25
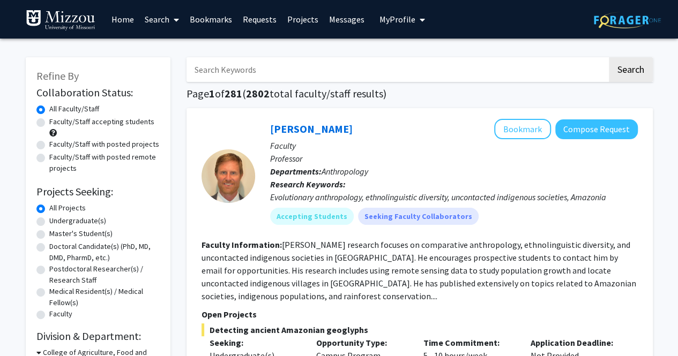
paste input "[PERSON_NAME]"
click at [609, 57] on button "Search" at bounding box center [631, 69] width 44 height 25
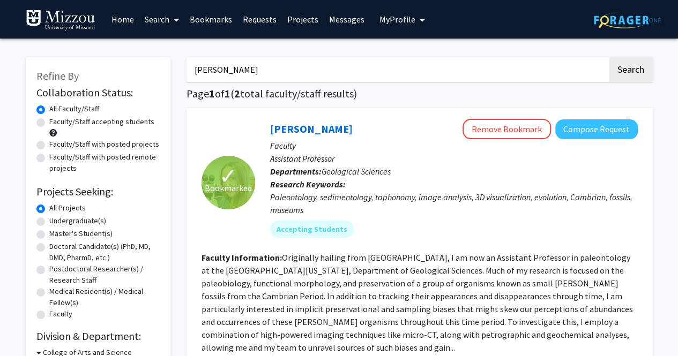
drag, startPoint x: 272, startPoint y: 65, endPoint x: 131, endPoint y: 91, distance: 143.3
type input "nursing"
click at [609, 57] on button "Search" at bounding box center [631, 69] width 44 height 25
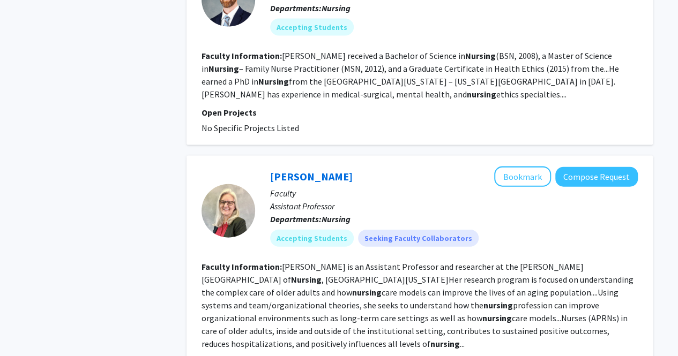
scroll to position [1104, 0]
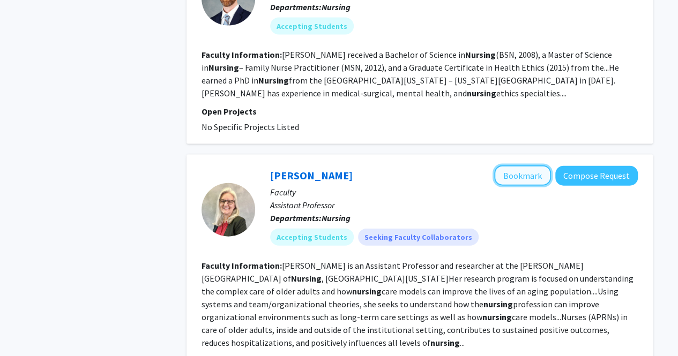
click at [504, 169] on button "Bookmark" at bounding box center [522, 176] width 57 height 20
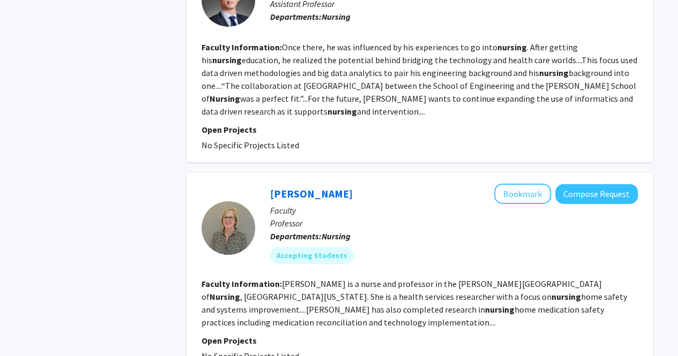
scroll to position [1754, 0]
click at [518, 183] on button "Bookmark" at bounding box center [522, 193] width 57 height 20
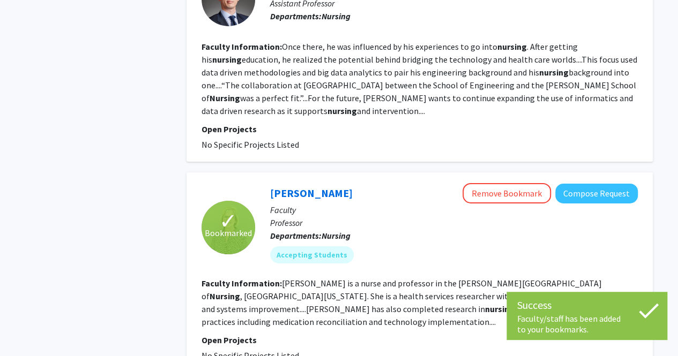
drag, startPoint x: 265, startPoint y: 150, endPoint x: 359, endPoint y: 153, distance: 94.3
click at [359, 183] on div "[PERSON_NAME] Remove Bookmark Compose Request Faculty Professor Departments: Nu…" at bounding box center [446, 227] width 382 height 88
copy link "[PERSON_NAME]"
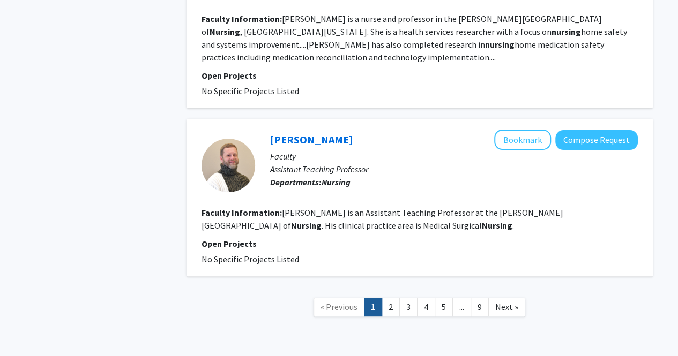
scroll to position [2017, 0]
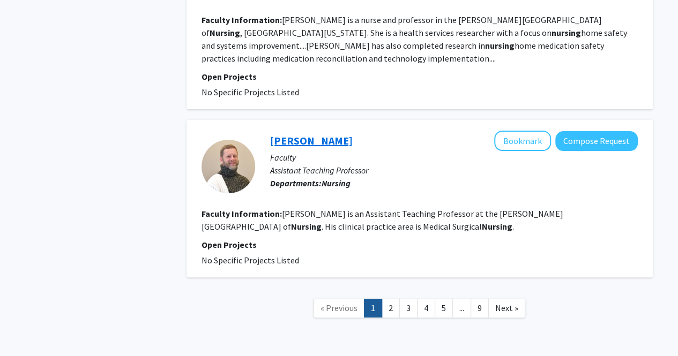
click at [339, 134] on link "[PERSON_NAME]" at bounding box center [311, 140] width 82 height 13
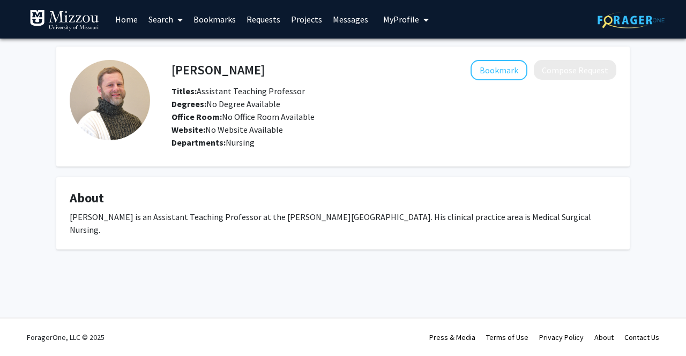
click at [207, 12] on link "Bookmarks" at bounding box center [214, 19] width 53 height 37
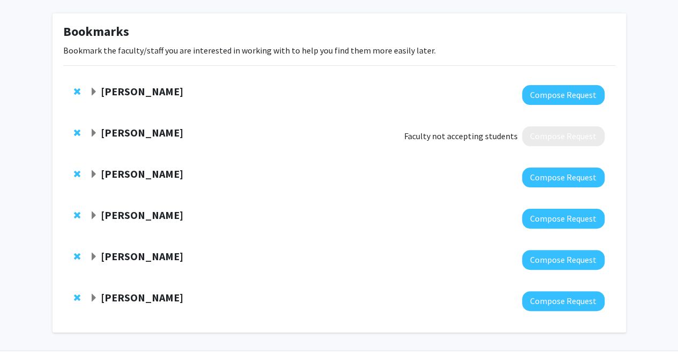
scroll to position [44, 0]
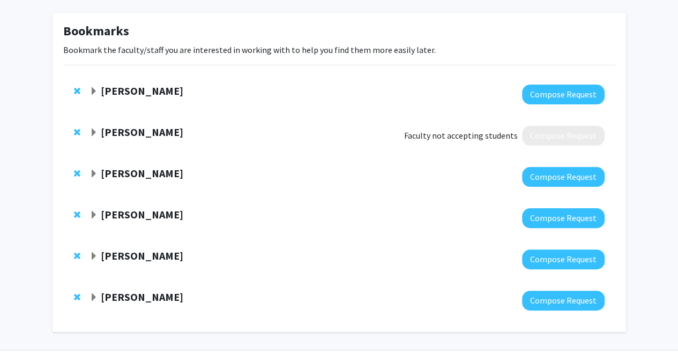
click at [94, 174] on span "Expand Sarah Jacquet Bookmark" at bounding box center [93, 174] width 9 height 9
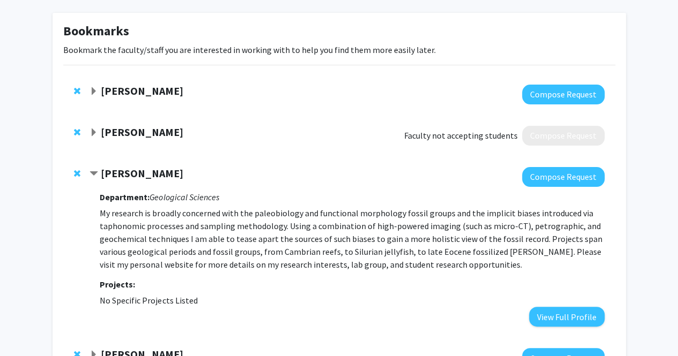
click at [94, 174] on span "Contract Sarah Jacquet Bookmark" at bounding box center [93, 174] width 9 height 9
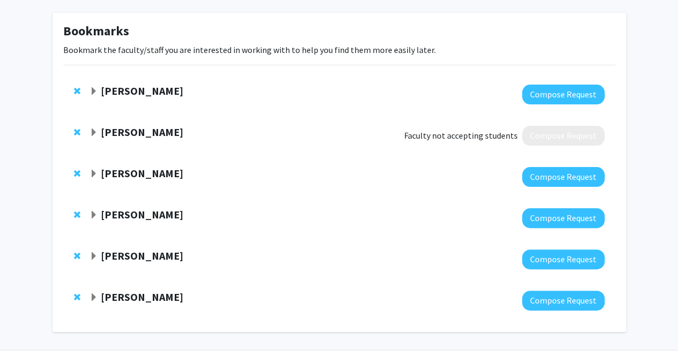
scroll to position [0, 0]
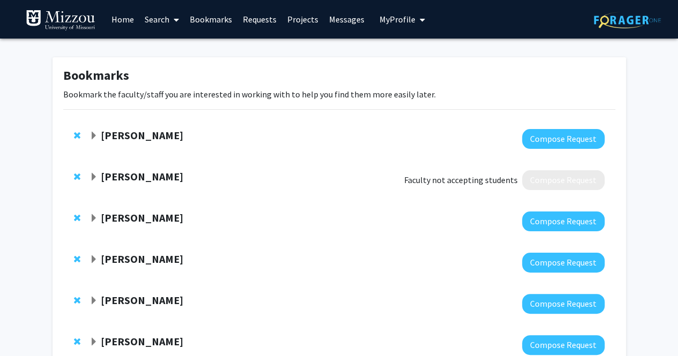
click at [419, 24] on icon "My profile dropdown to access profile and logout" at bounding box center [421, 20] width 5 height 9
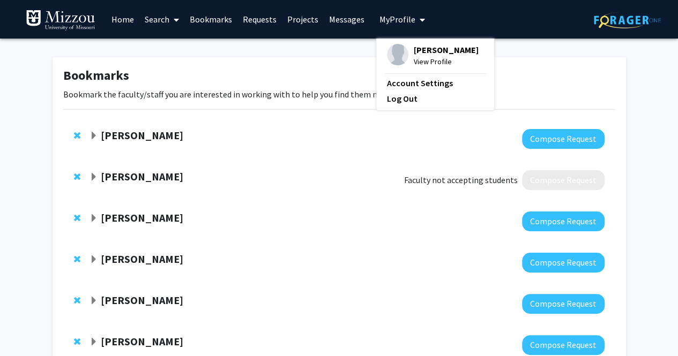
drag, startPoint x: 415, startPoint y: 24, endPoint x: 342, endPoint y: 27, distance: 73.5
click at [342, 27] on div "Skip navigation Home Search Bookmarks Requests Projects Messages My Profile [PE…" at bounding box center [227, 19] width 402 height 39
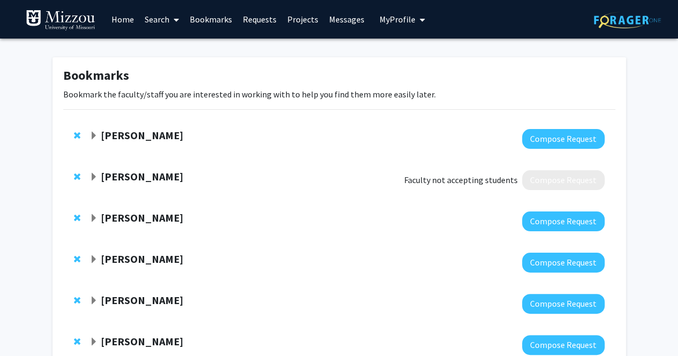
click at [342, 27] on link "Messages" at bounding box center [347, 19] width 46 height 37
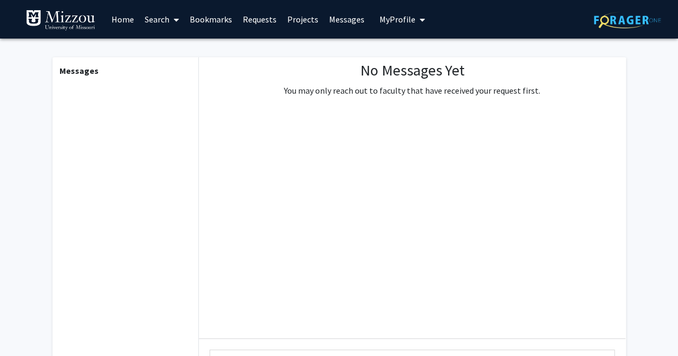
click at [307, 20] on link "Projects" at bounding box center [303, 19] width 42 height 37
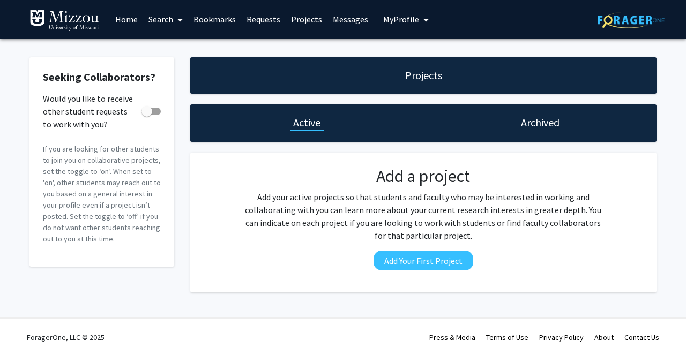
click at [161, 19] on link "Search" at bounding box center [165, 19] width 45 height 37
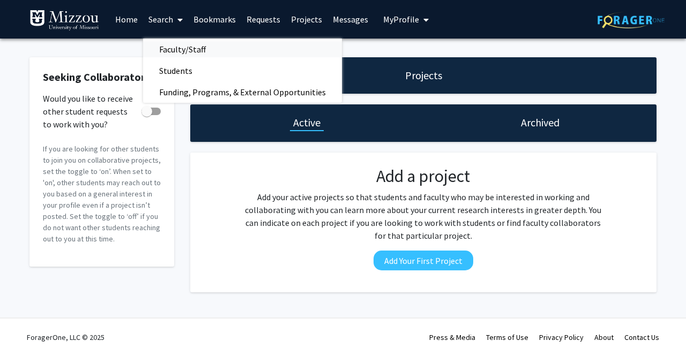
click at [174, 44] on span "Faculty/Staff" at bounding box center [182, 49] width 79 height 21
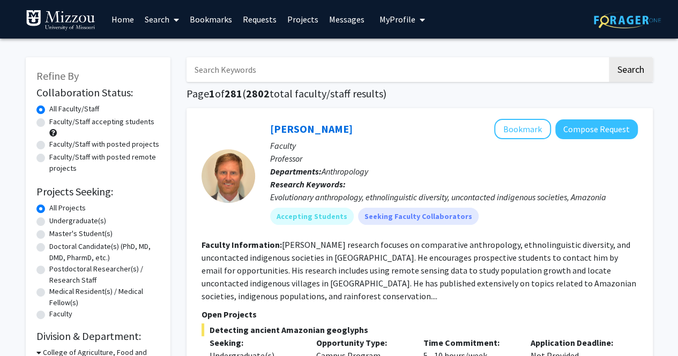
click at [262, 70] on input "Search Keywords" at bounding box center [396, 69] width 421 height 25
type input "[PERSON_NAME]"
click at [609, 57] on button "Search" at bounding box center [631, 69] width 44 height 25
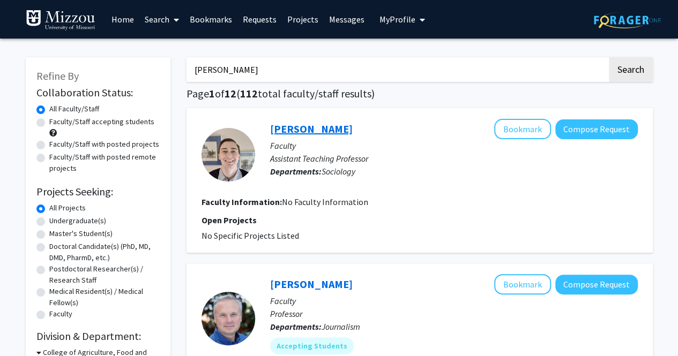
click at [291, 130] on link "[PERSON_NAME]" at bounding box center [311, 128] width 82 height 13
click at [249, 70] on input "[PERSON_NAME]" at bounding box center [396, 69] width 421 height 25
click at [609, 57] on button "Search" at bounding box center [631, 69] width 44 height 25
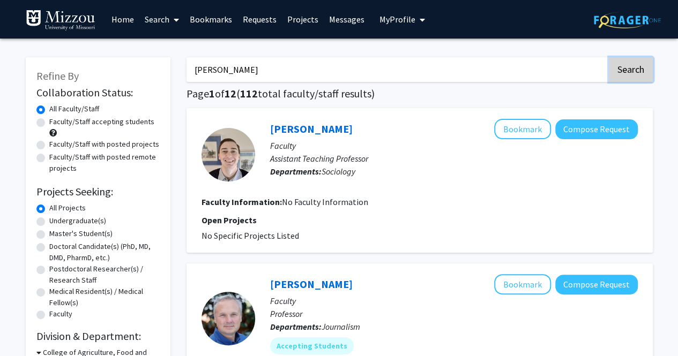
click at [643, 66] on button "Search" at bounding box center [631, 69] width 44 height 25
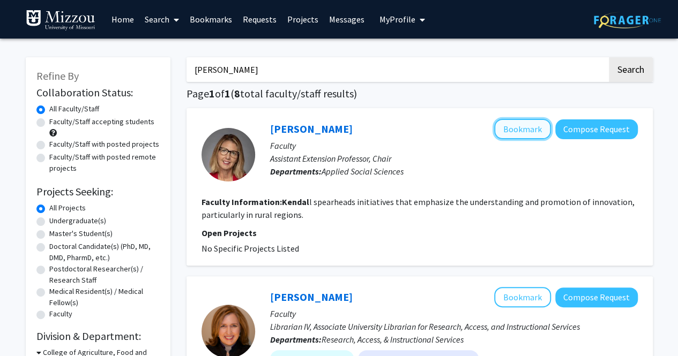
click at [519, 136] on button "Bookmark" at bounding box center [522, 129] width 57 height 20
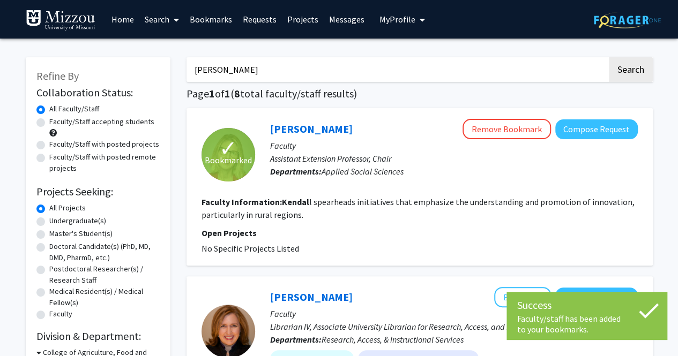
click at [406, 77] on input "[PERSON_NAME]" at bounding box center [396, 69] width 421 height 25
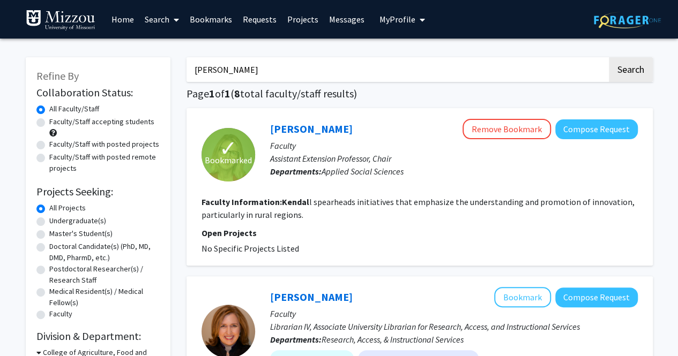
click at [609, 57] on button "Search" at bounding box center [631, 69] width 44 height 25
click at [205, 69] on input "[PERSON_NAME]" at bounding box center [396, 69] width 421 height 25
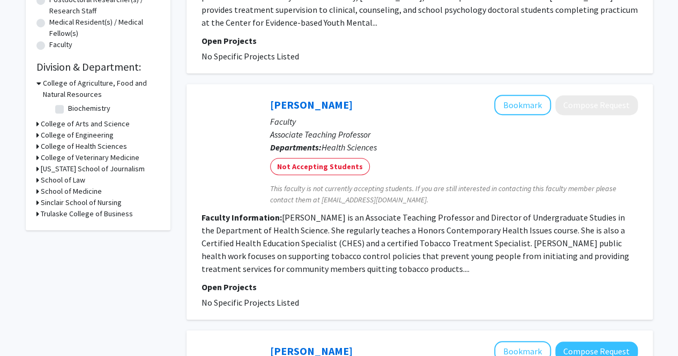
scroll to position [270, 0]
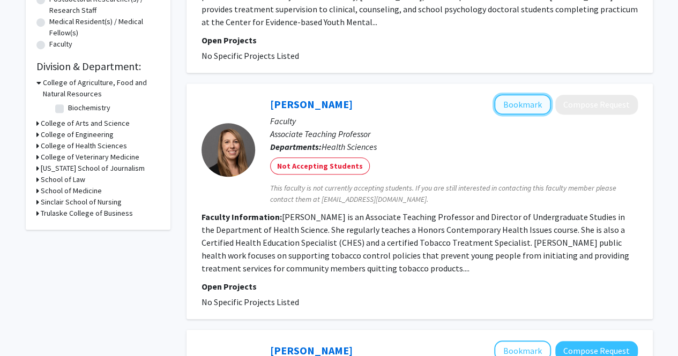
click at [497, 96] on button "Bookmark" at bounding box center [522, 104] width 57 height 20
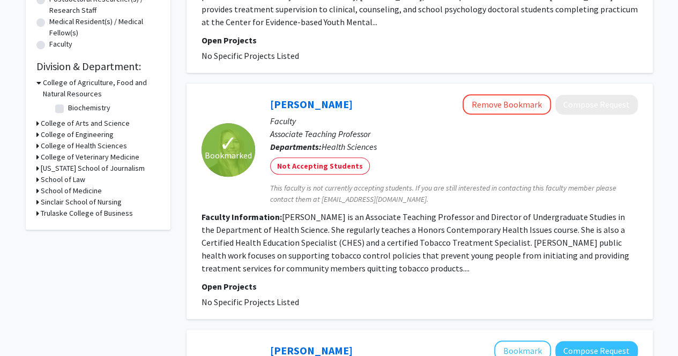
scroll to position [0, 0]
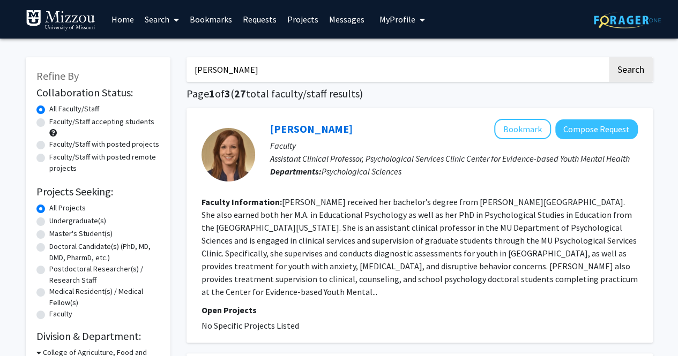
drag, startPoint x: 270, startPoint y: 66, endPoint x: 57, endPoint y: 61, distance: 212.7
type input "health science"
click at [609, 57] on button "Search" at bounding box center [631, 69] width 44 height 25
click at [617, 69] on button "Search" at bounding box center [631, 69] width 44 height 25
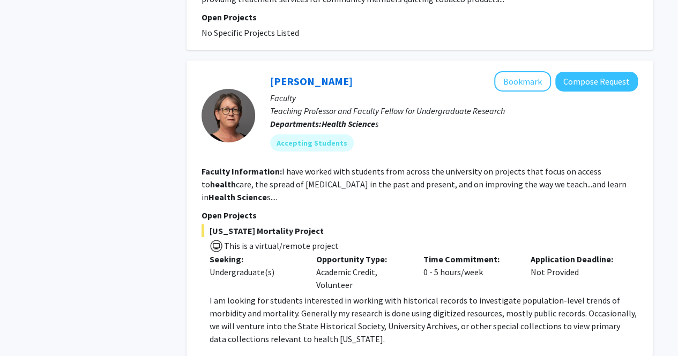
scroll to position [1867, 0]
click at [526, 72] on button "Bookmark" at bounding box center [522, 82] width 57 height 20
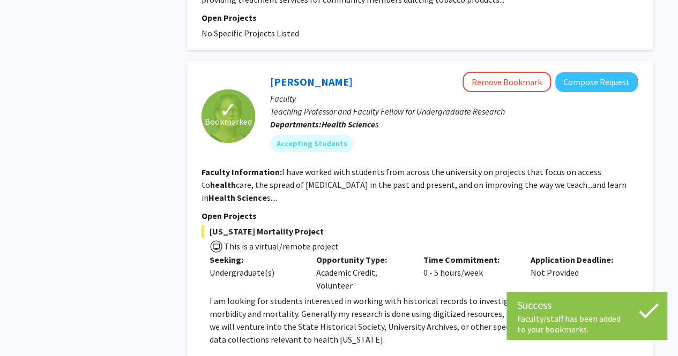
click at [334, 72] on div "[PERSON_NAME] Remove Bookmark Compose Request" at bounding box center [453, 82] width 367 height 20
click at [327, 75] on link "[PERSON_NAME]" at bounding box center [311, 81] width 82 height 13
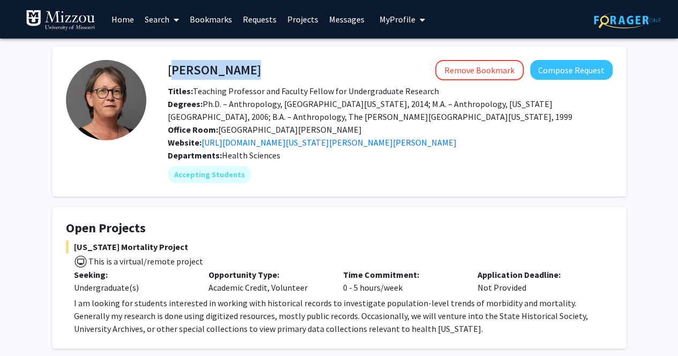
drag, startPoint x: 260, startPoint y: 70, endPoint x: 168, endPoint y: 70, distance: 92.1
click at [168, 70] on div "[PERSON_NAME] Remove Bookmark Compose Request" at bounding box center [390, 70] width 461 height 20
copy h4 "[PERSON_NAME]"
click at [408, 26] on button "My Profile" at bounding box center [402, 19] width 52 height 39
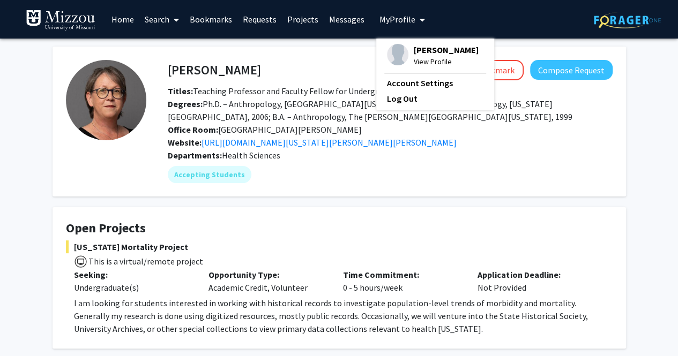
click at [429, 53] on span "[PERSON_NAME]" at bounding box center [446, 50] width 65 height 12
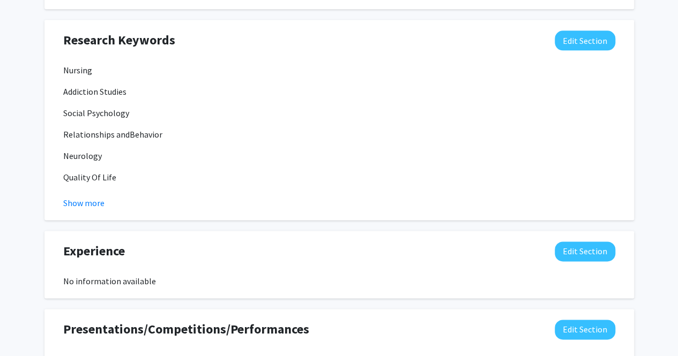
scroll to position [583, 0]
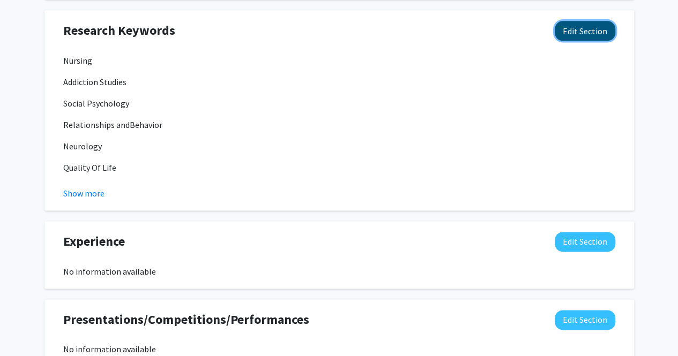
click at [604, 32] on button "Edit Section" at bounding box center [584, 31] width 61 height 20
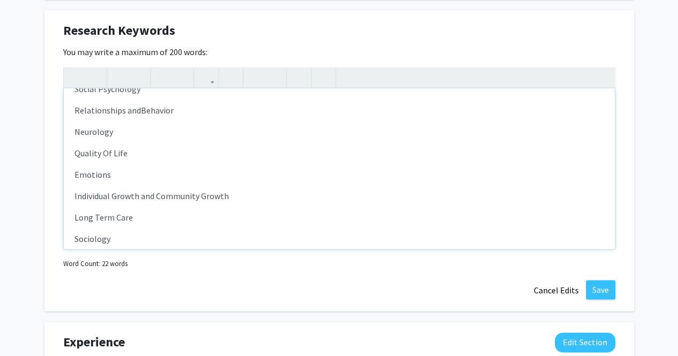
scroll to position [66, 0]
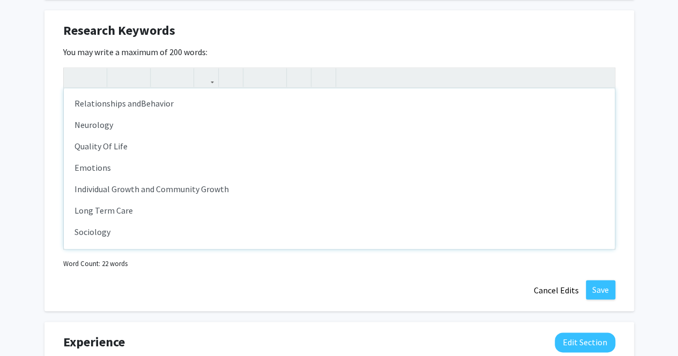
click at [115, 235] on div "Nursing Addiction Studies Social Psychology Relationships and Behavior Neurolog…" at bounding box center [339, 168] width 551 height 161
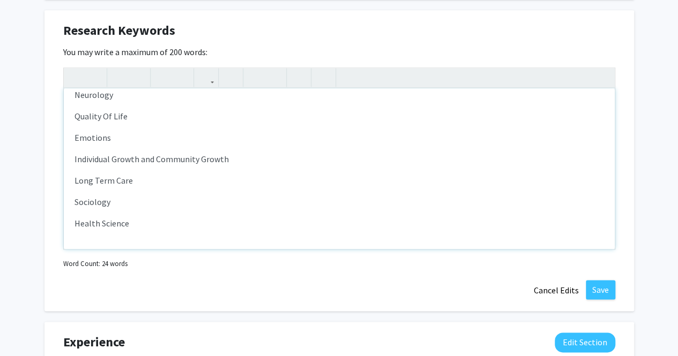
type textarea "<p>Nursing</p><p>Addiction Studies</p><p>Social Psychology</p><p><span>Relation…"
